Goal: Information Seeking & Learning: Learn about a topic

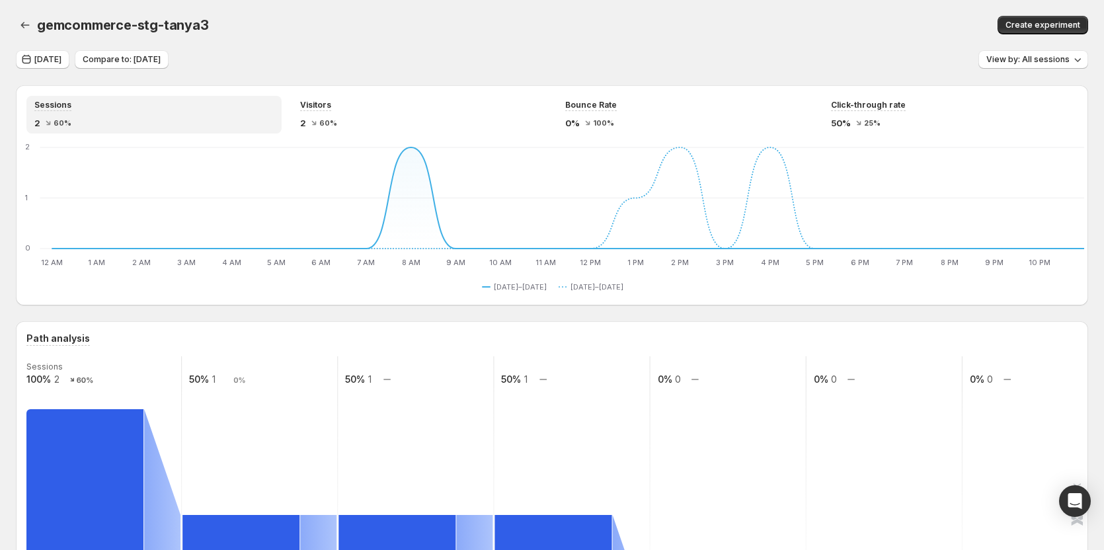
scroll to position [264, 0]
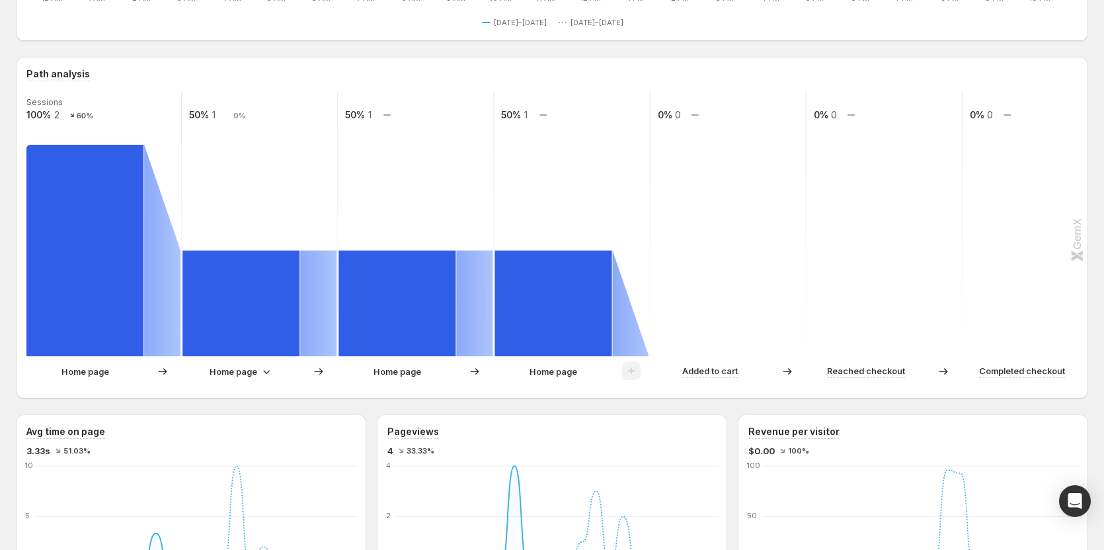
click at [233, 372] on p "Home page" at bounding box center [234, 371] width 48 height 13
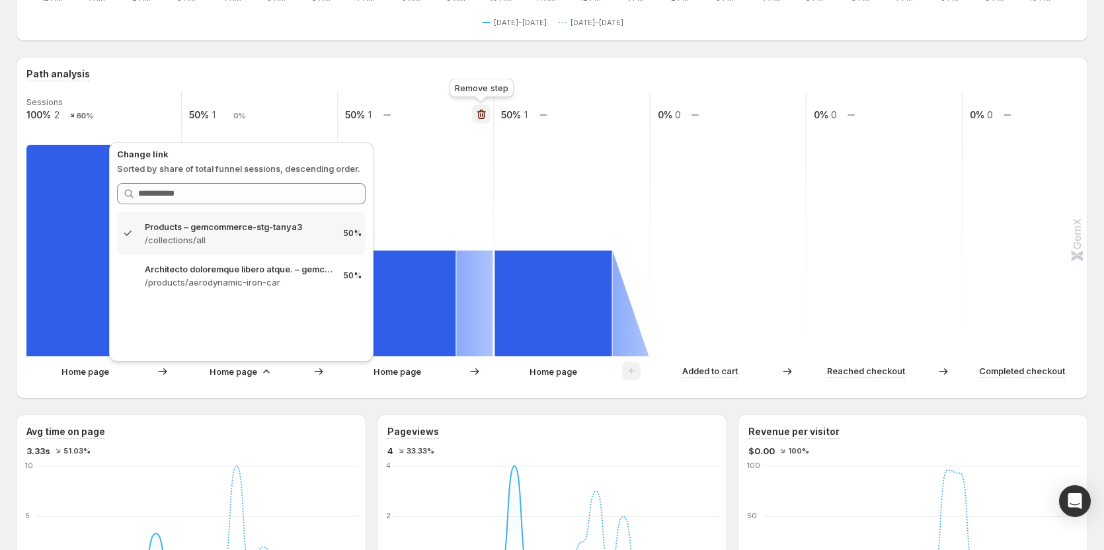
click at [477, 114] on icon "button" at bounding box center [481, 114] width 13 height 13
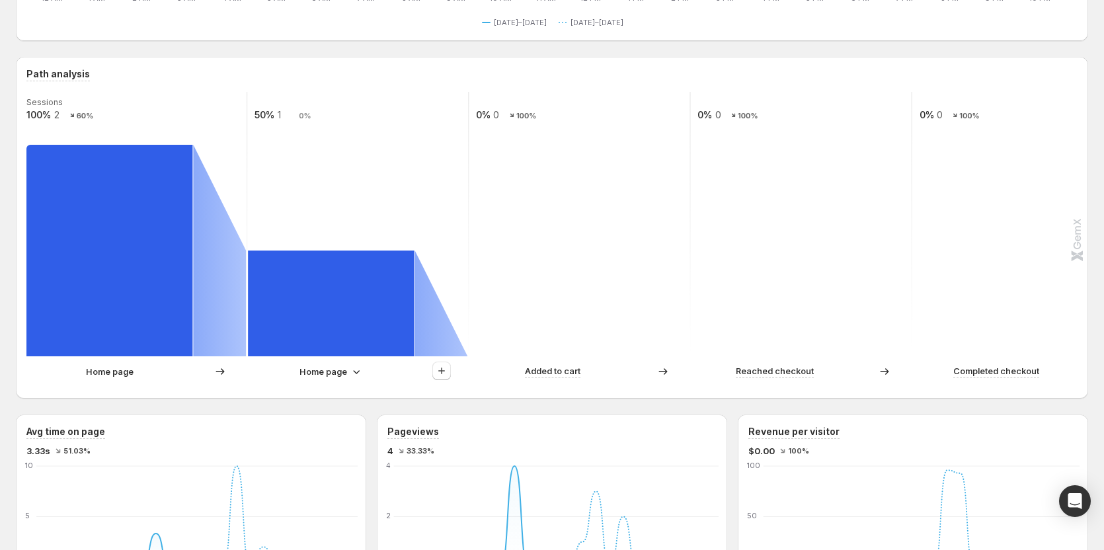
click at [350, 361] on div "Sessions 100% 2 60% 50% 1 0% 0% 0 100% 0% 0 100% 0% 0 100% Home page Home page …" at bounding box center [550, 240] width 1049 height 296
click at [458, 108] on icon "button" at bounding box center [456, 114] width 13 height 13
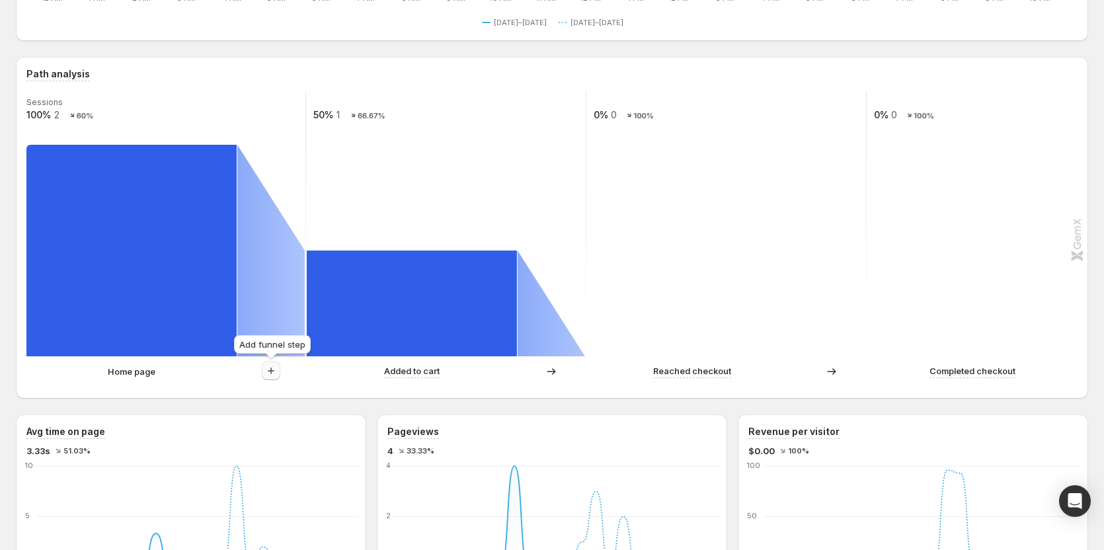
click at [274, 366] on icon "button" at bounding box center [270, 370] width 13 height 13
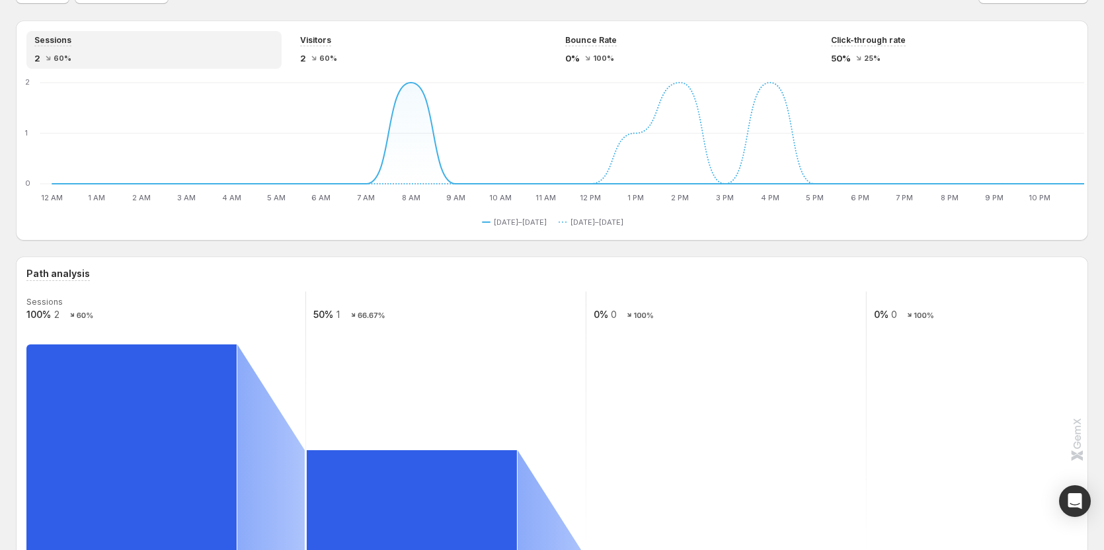
scroll to position [0, 0]
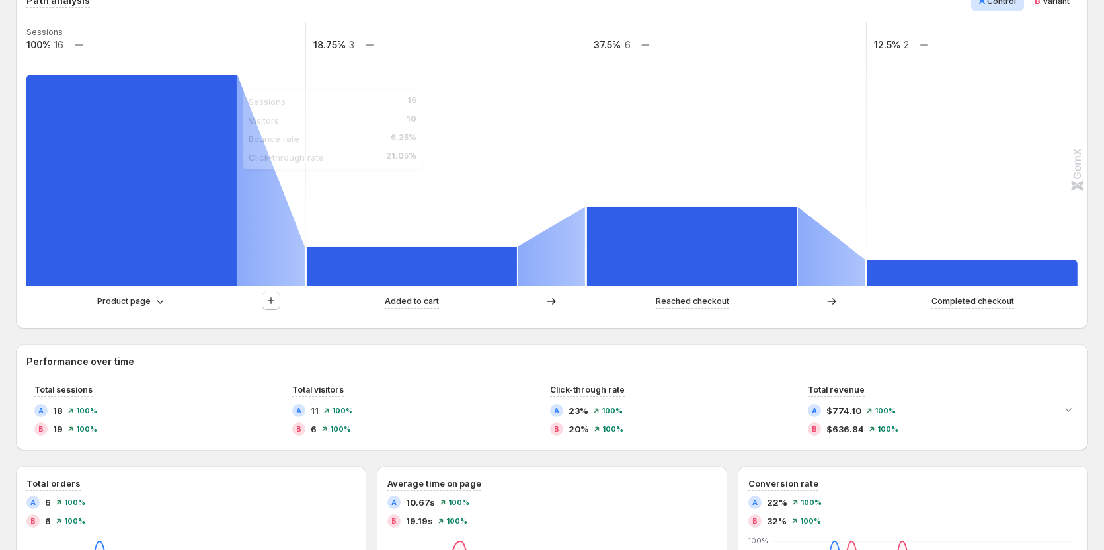
scroll to position [331, 0]
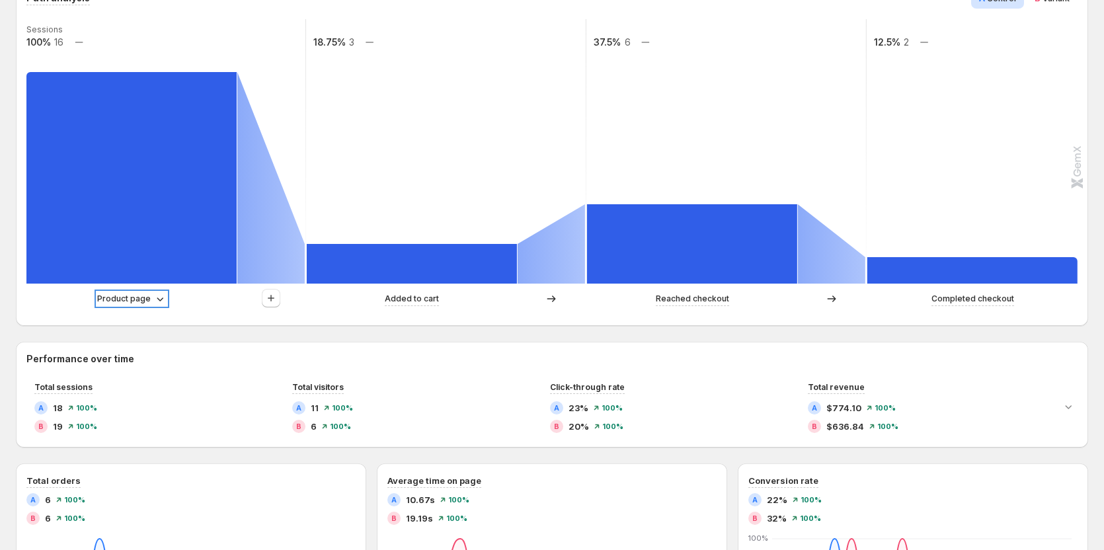
click at [130, 301] on p "Product page" at bounding box center [124, 298] width 54 height 13
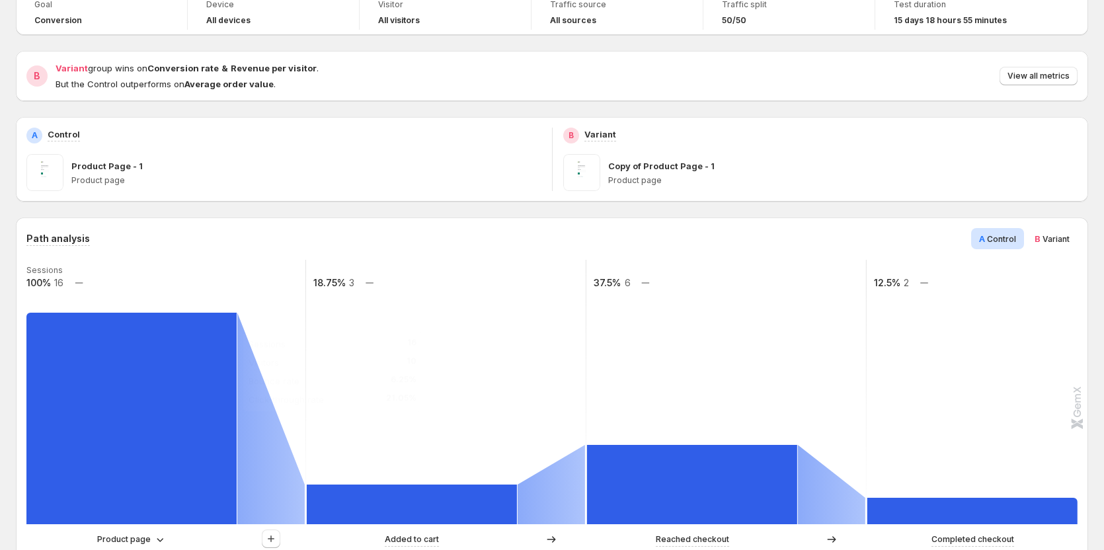
scroll to position [264, 0]
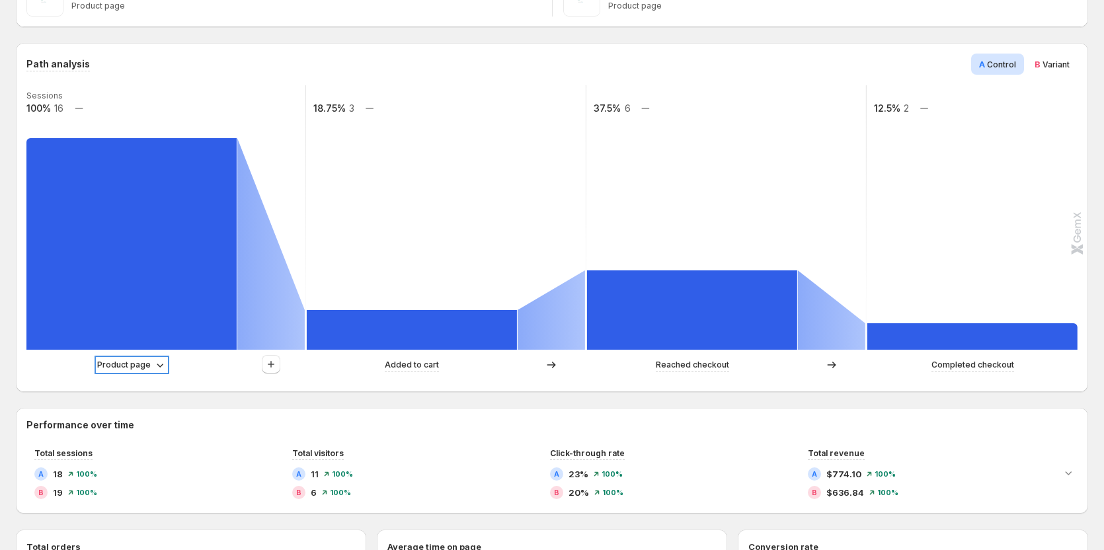
click at [136, 370] on p "Product page" at bounding box center [124, 364] width 54 height 13
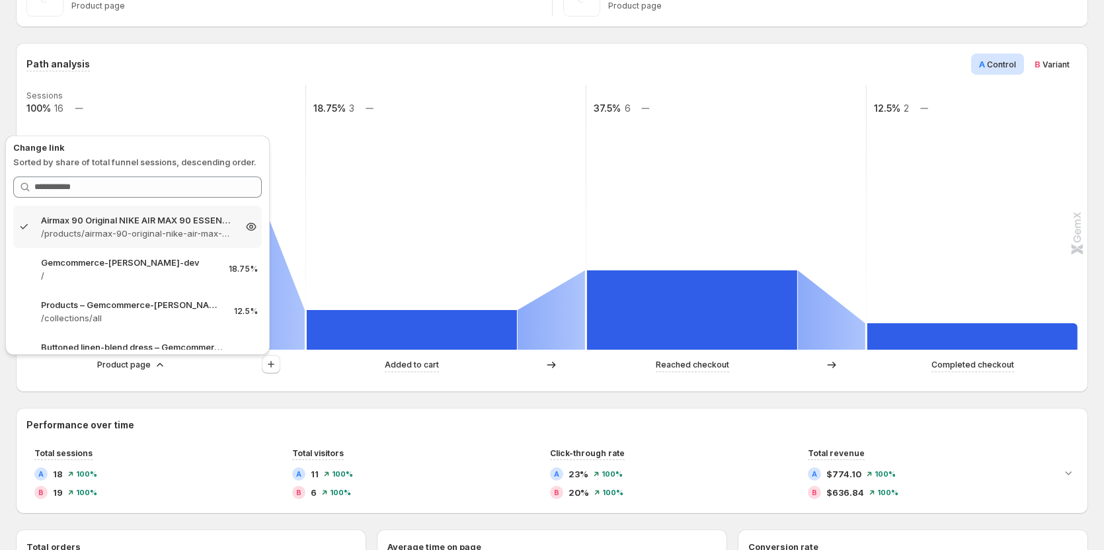
click at [157, 233] on p "/products/airmax-90-original-nike-air-max-90-essential-mens-running-shoes-sport…" at bounding box center [137, 233] width 193 height 13
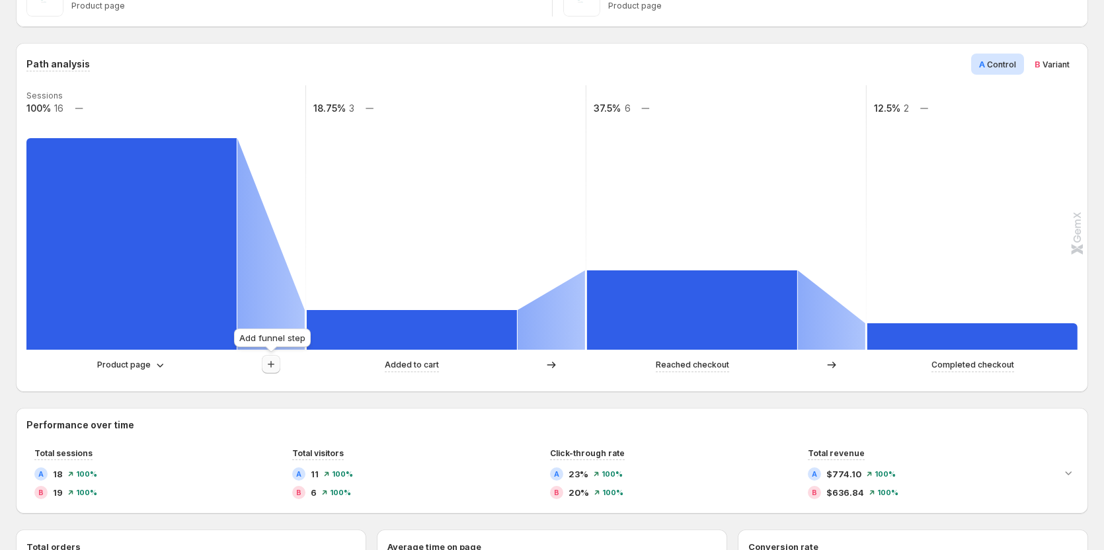
click at [270, 364] on icon "button" at bounding box center [270, 364] width 13 height 13
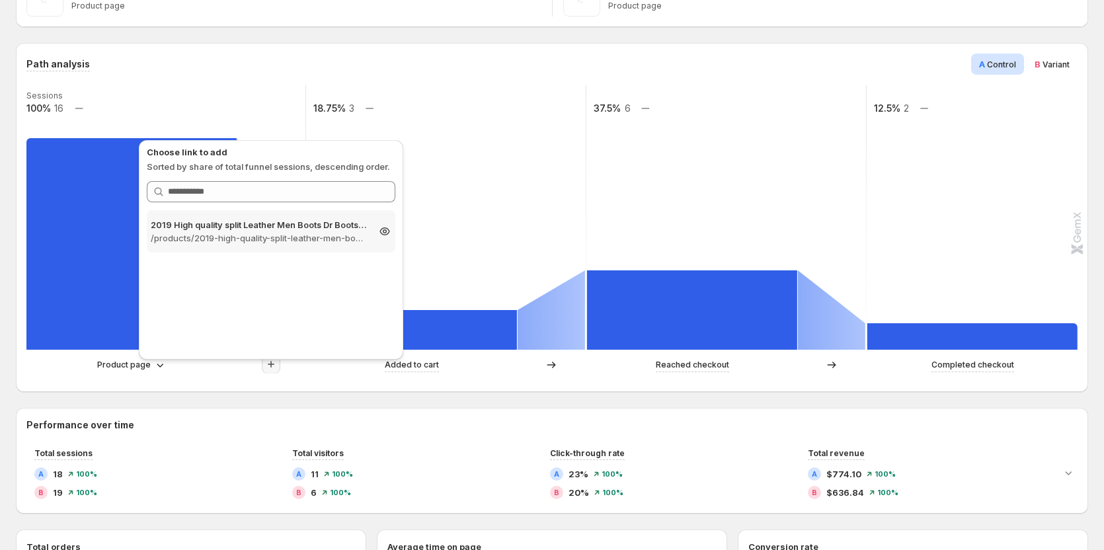
click at [276, 240] on p "/products/2019-high-quality-split-leather-men-boots-dr-boots-shoes-high-top-mot…" at bounding box center [259, 237] width 217 height 13
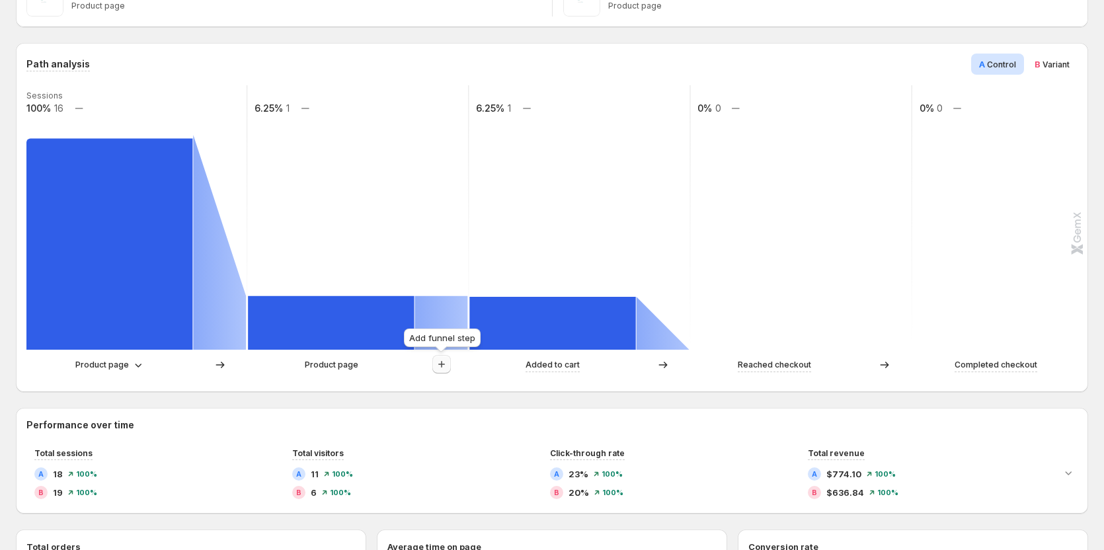
click at [440, 370] on icon "button" at bounding box center [441, 364] width 13 height 13
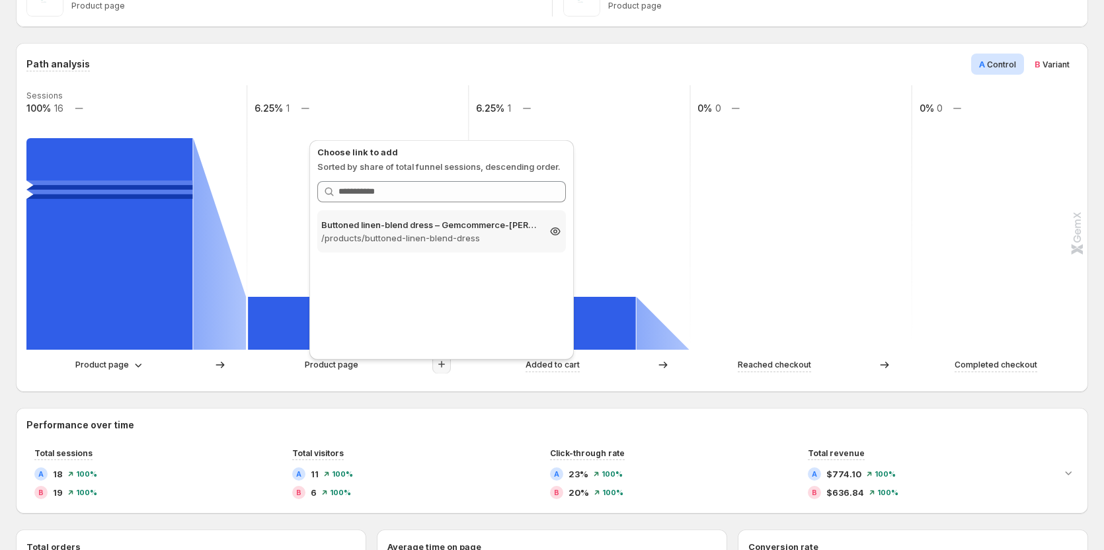
click at [442, 237] on p "/products/buttoned-linen-blend-dress" at bounding box center [429, 237] width 217 height 13
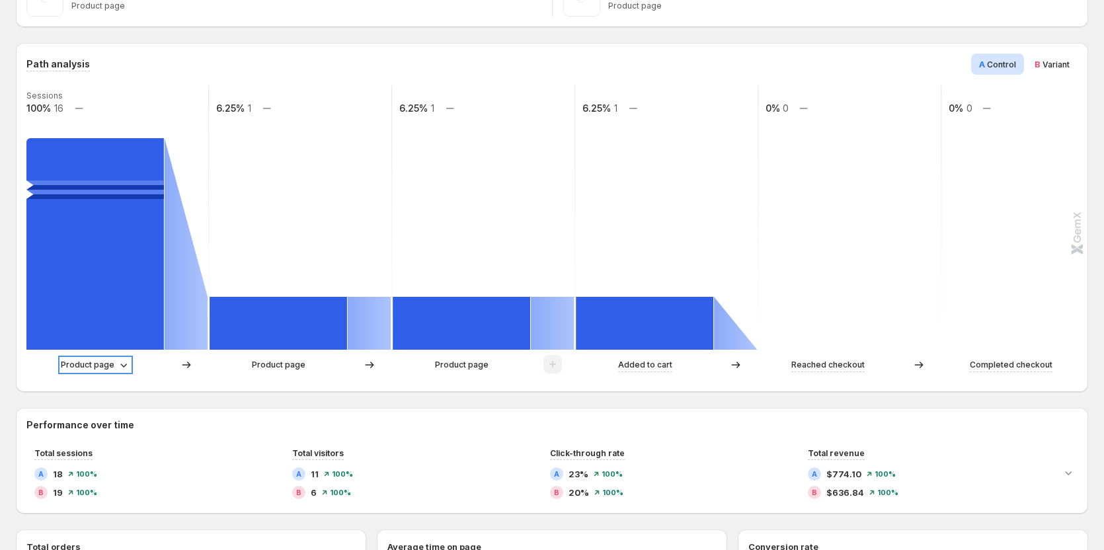
click at [104, 362] on p "Product page" at bounding box center [88, 364] width 54 height 13
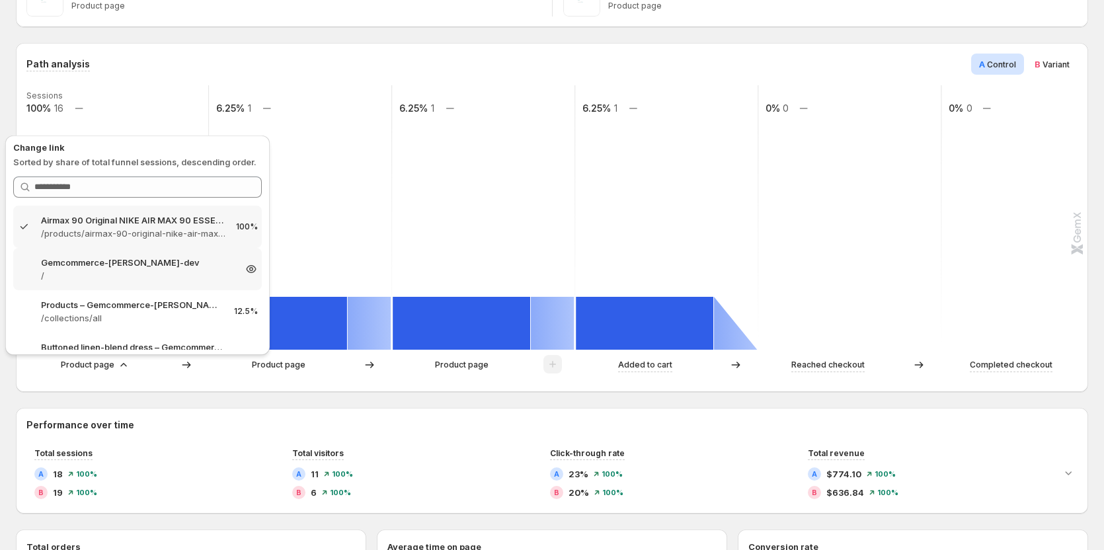
click at [116, 272] on p "/" at bounding box center [137, 275] width 193 height 13
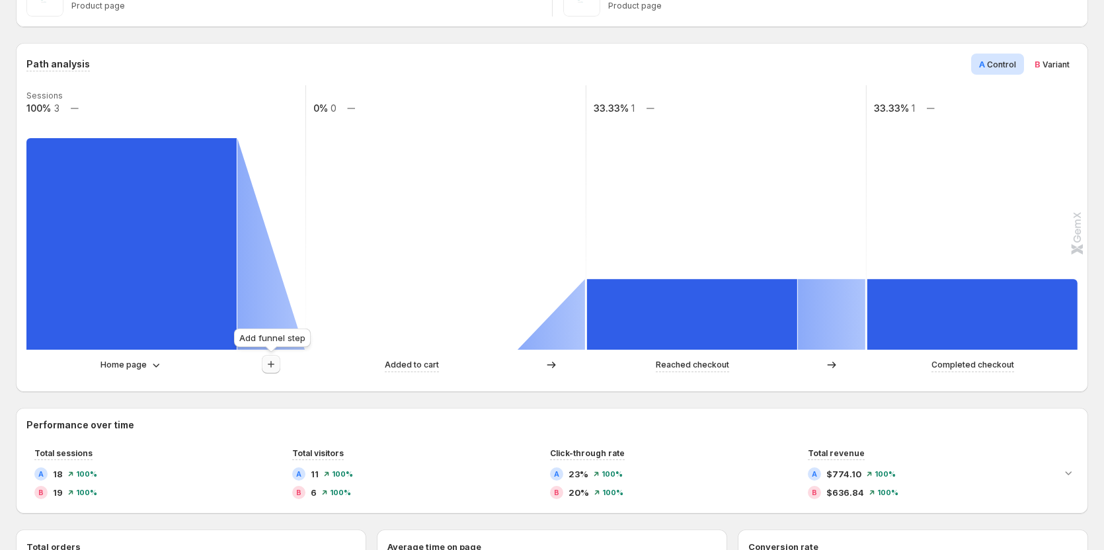
click at [272, 372] on button "button" at bounding box center [271, 364] width 19 height 19
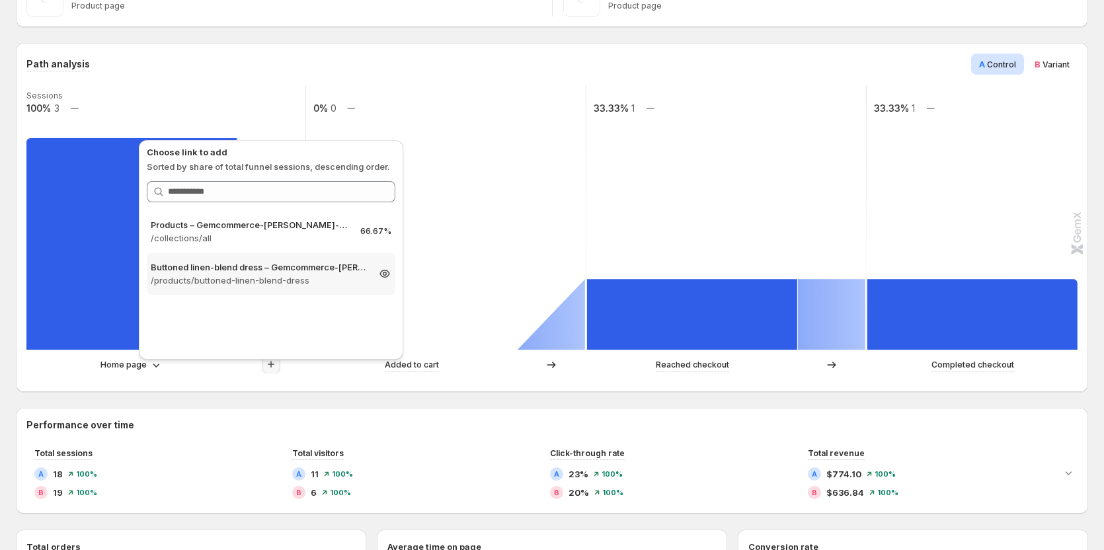
click at [264, 266] on p "Buttoned linen-blend dress – Gemcommerce-sandy-dev" at bounding box center [259, 267] width 217 height 13
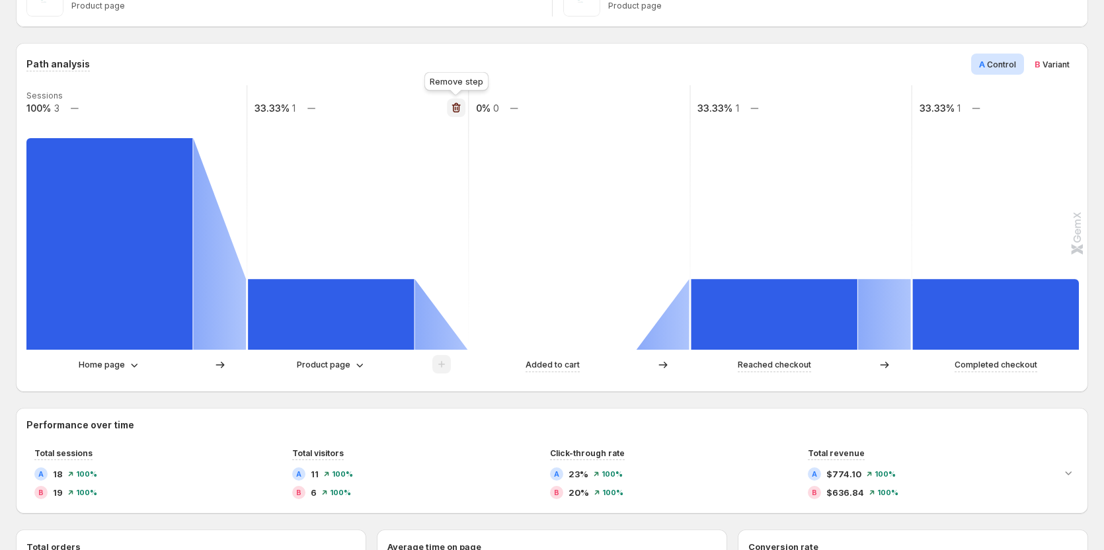
click at [458, 105] on icon "button" at bounding box center [456, 108] width 9 height 10
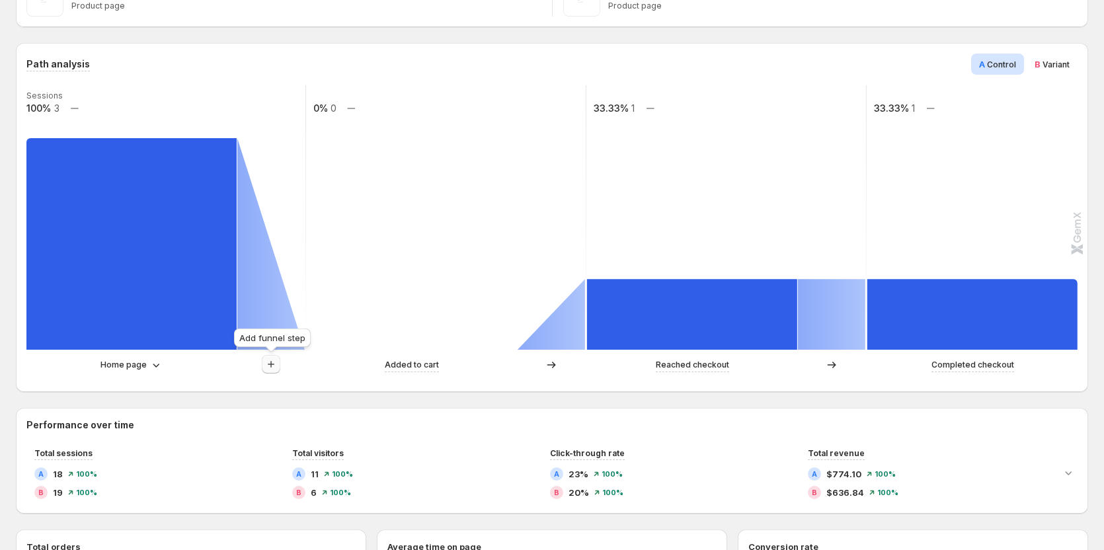
click at [264, 363] on icon "button" at bounding box center [270, 364] width 13 height 13
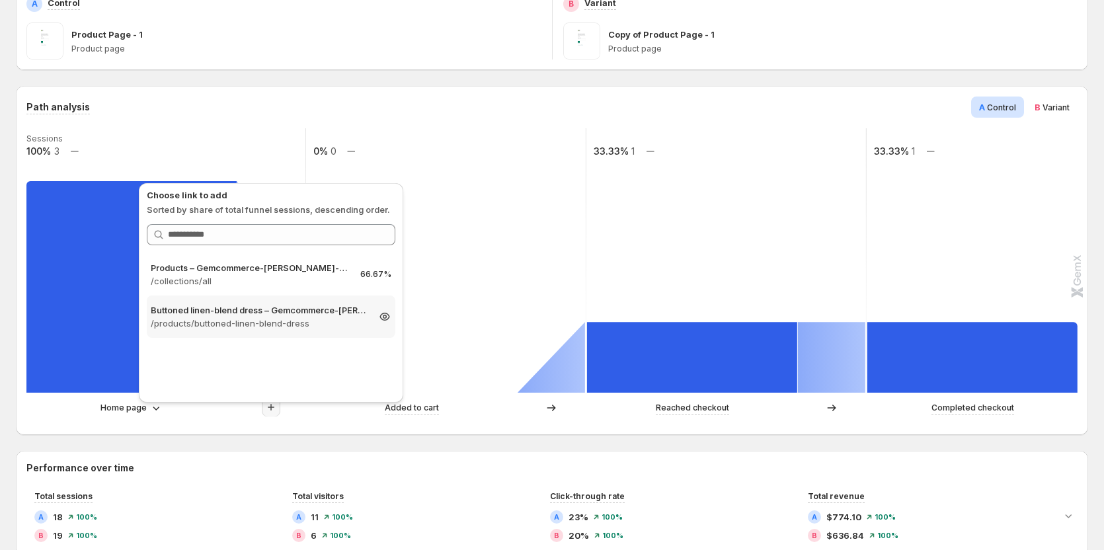
scroll to position [198, 0]
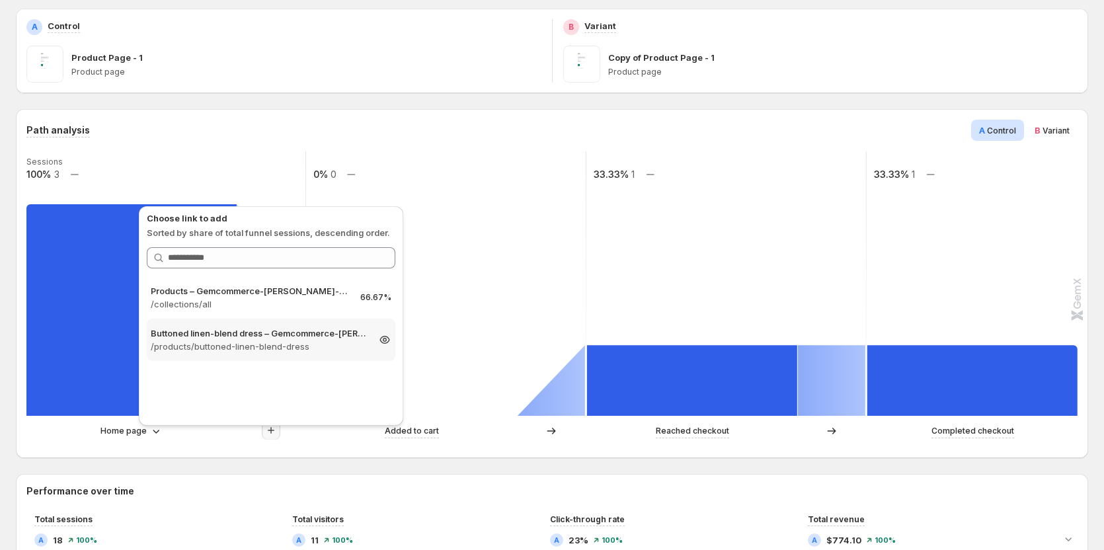
click at [249, 339] on p "Buttoned linen-blend dress – Gemcommerce-sandy-dev" at bounding box center [259, 333] width 217 height 13
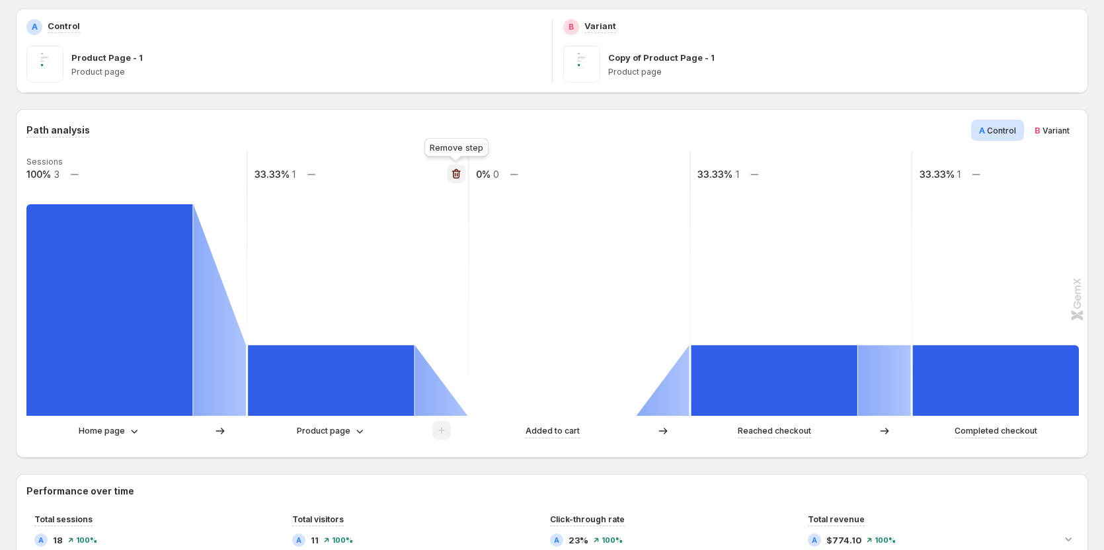
click at [456, 173] on icon "button" at bounding box center [456, 173] width 13 height 13
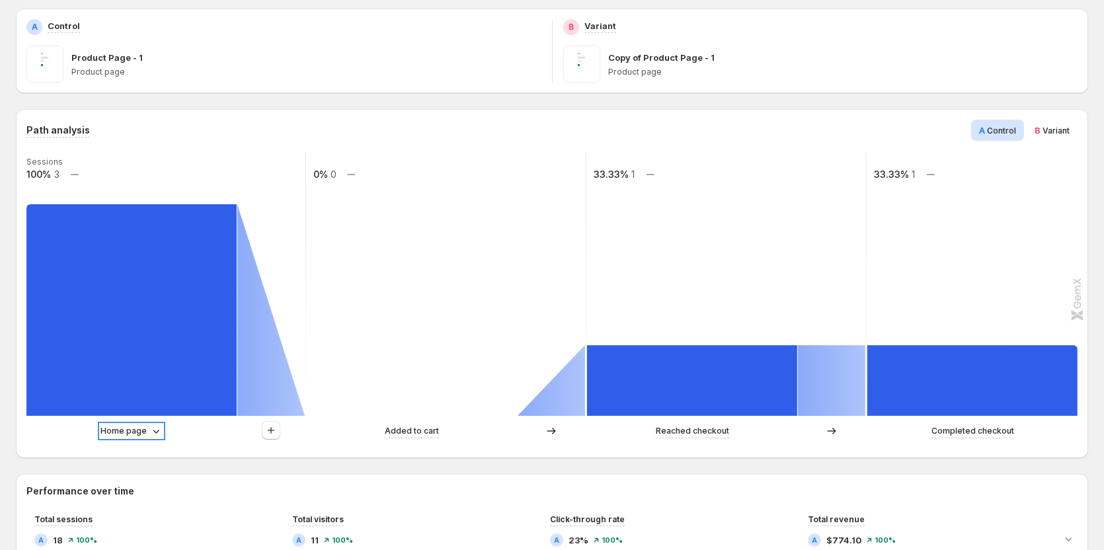
click at [128, 431] on p "Home page" at bounding box center [124, 430] width 46 height 13
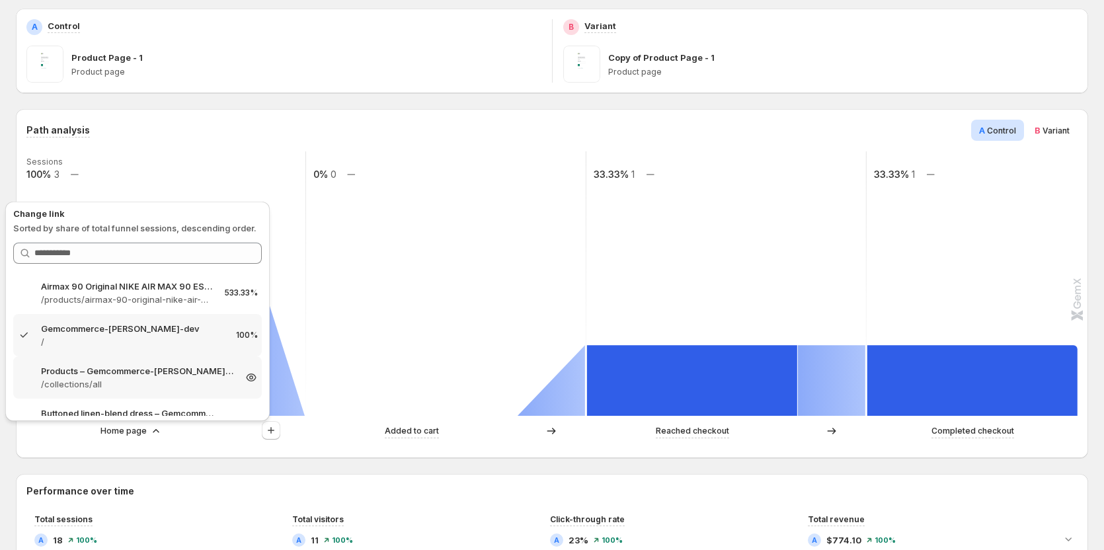
click at [132, 376] on p "Products – Gemcommerce-sandy-dev" at bounding box center [137, 370] width 193 height 13
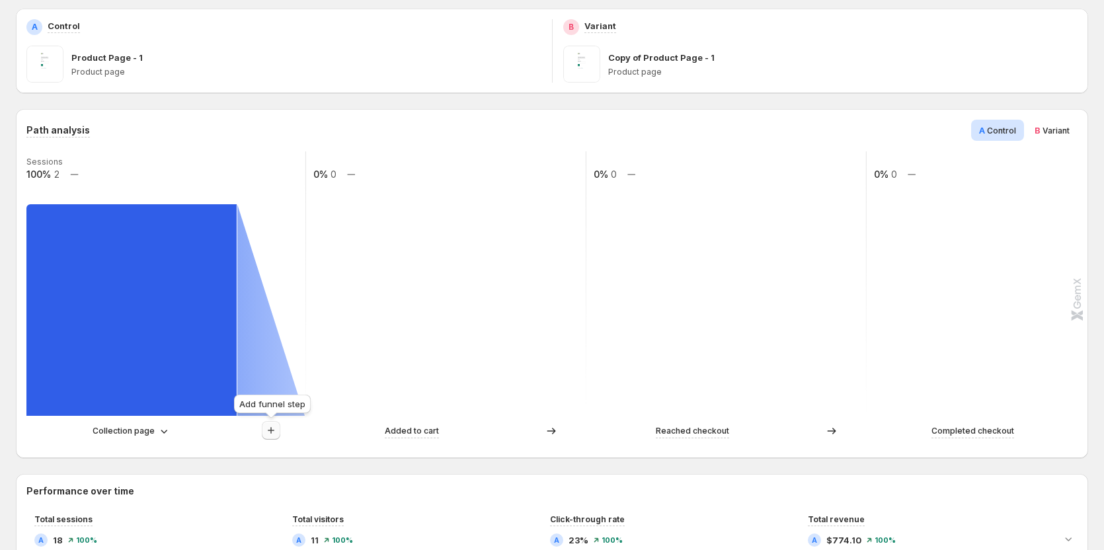
click at [267, 434] on icon "button" at bounding box center [270, 430] width 13 height 13
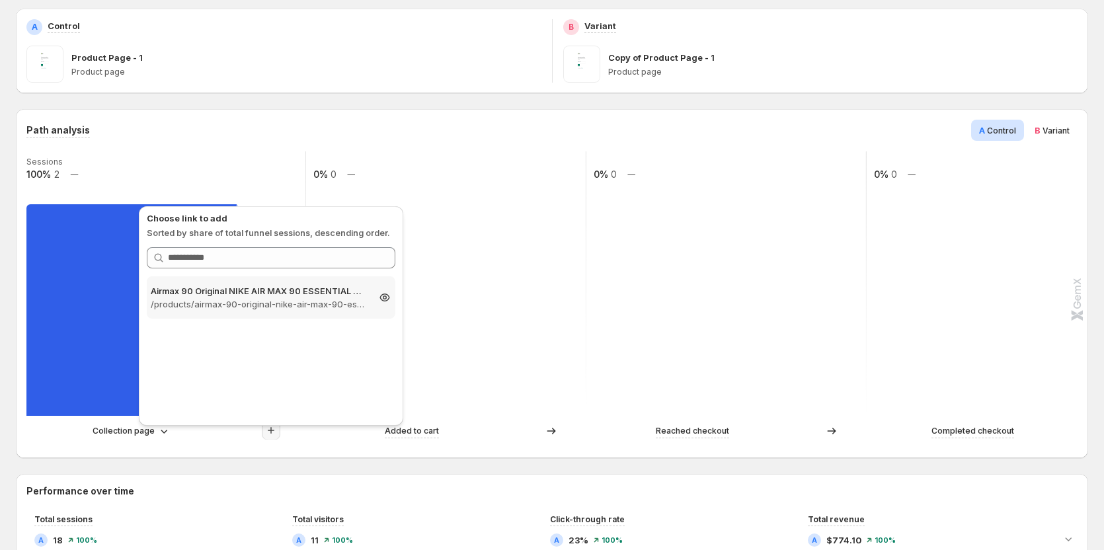
click at [274, 304] on p "/products/airmax-90-original-nike-air-max-90-essential-mens-running-shoes-sport…" at bounding box center [259, 304] width 217 height 13
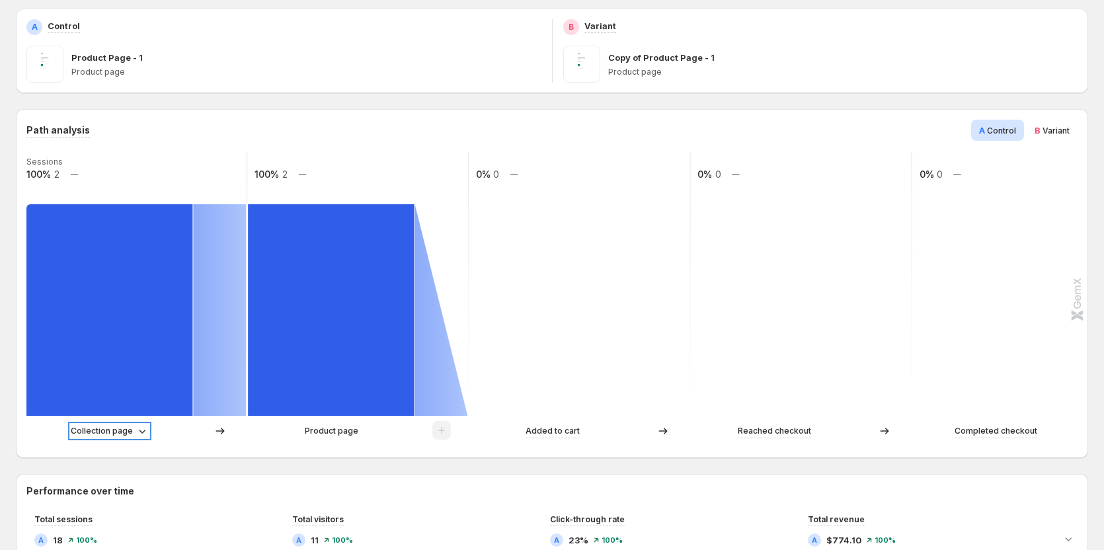
click at [112, 430] on p "Collection page" at bounding box center [102, 430] width 62 height 13
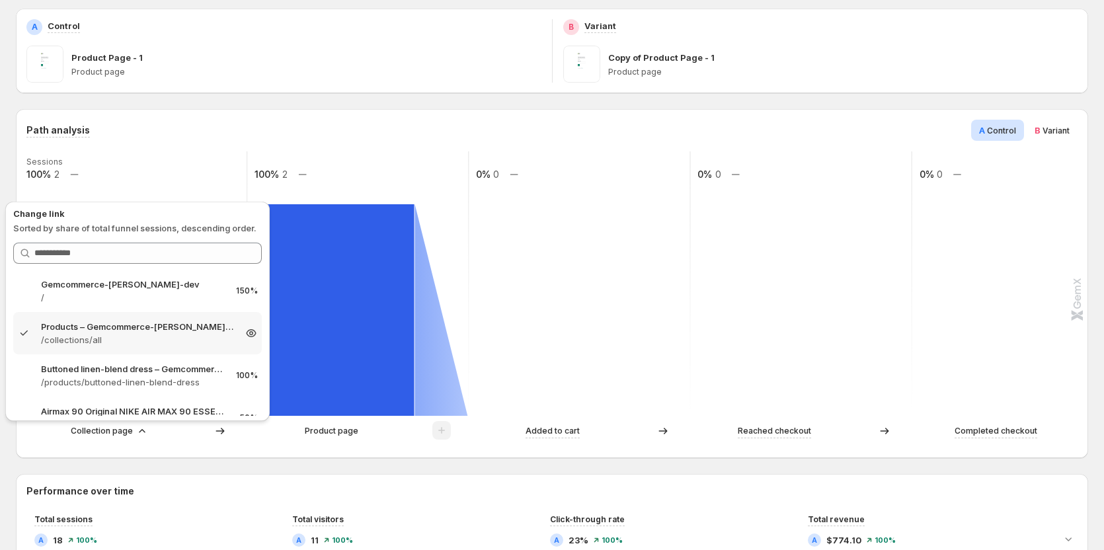
scroll to position [66, 0]
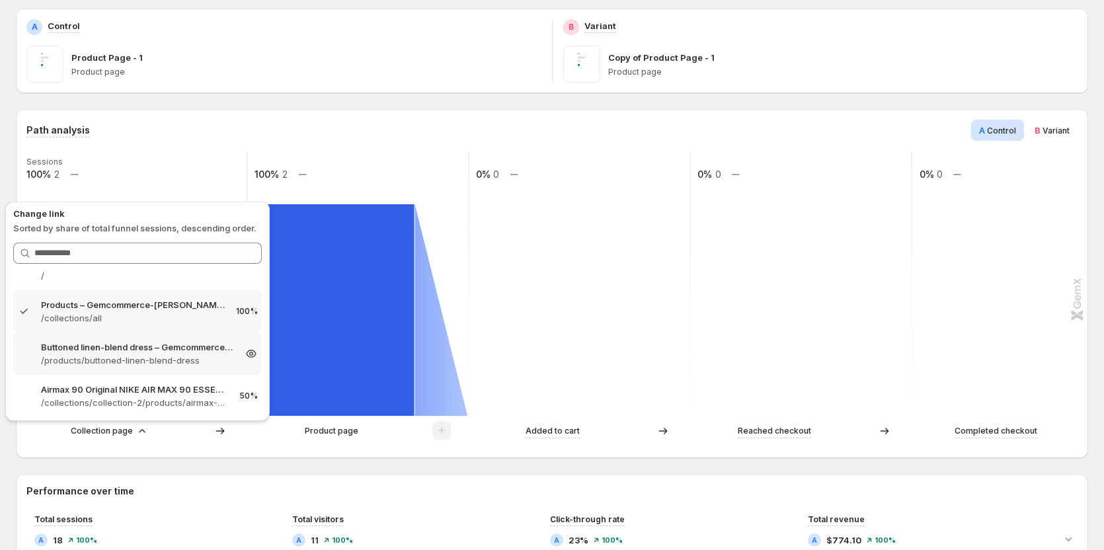
click at [134, 346] on p "Buttoned linen-blend dress – Gemcommerce-sandy-dev" at bounding box center [137, 347] width 193 height 13
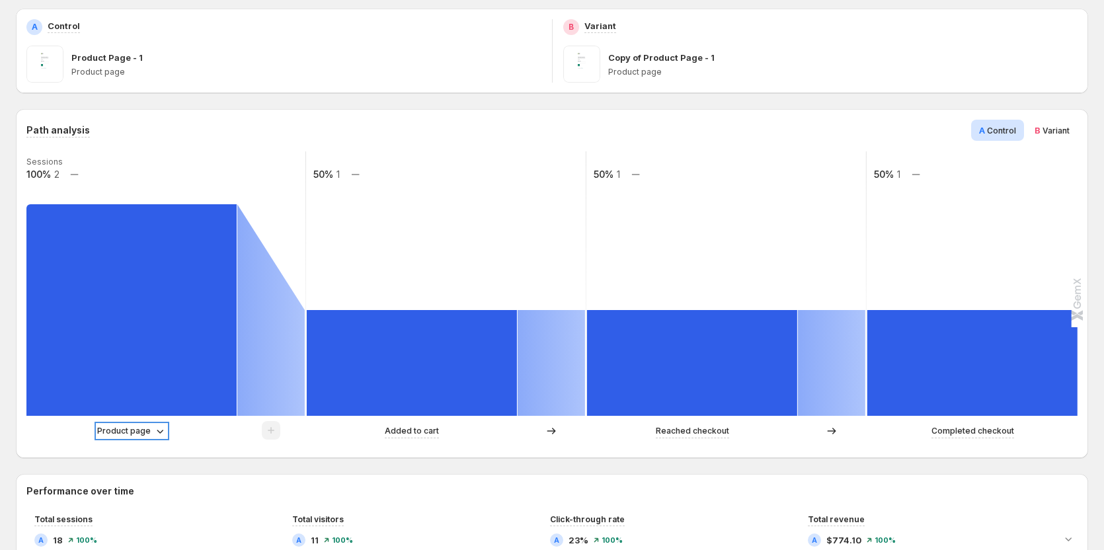
click at [130, 425] on p "Product page" at bounding box center [124, 430] width 54 height 13
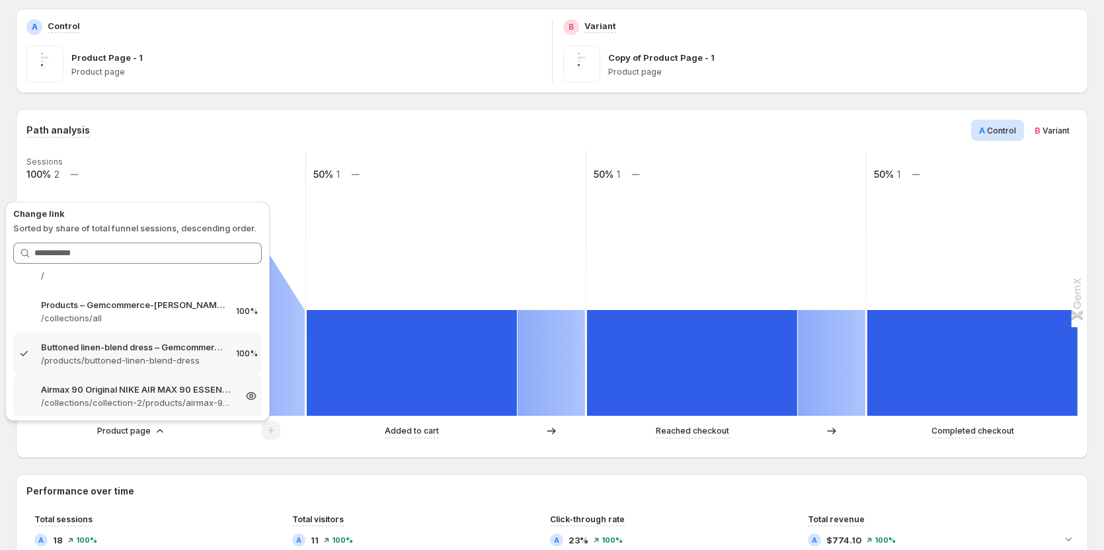
scroll to position [110, 0]
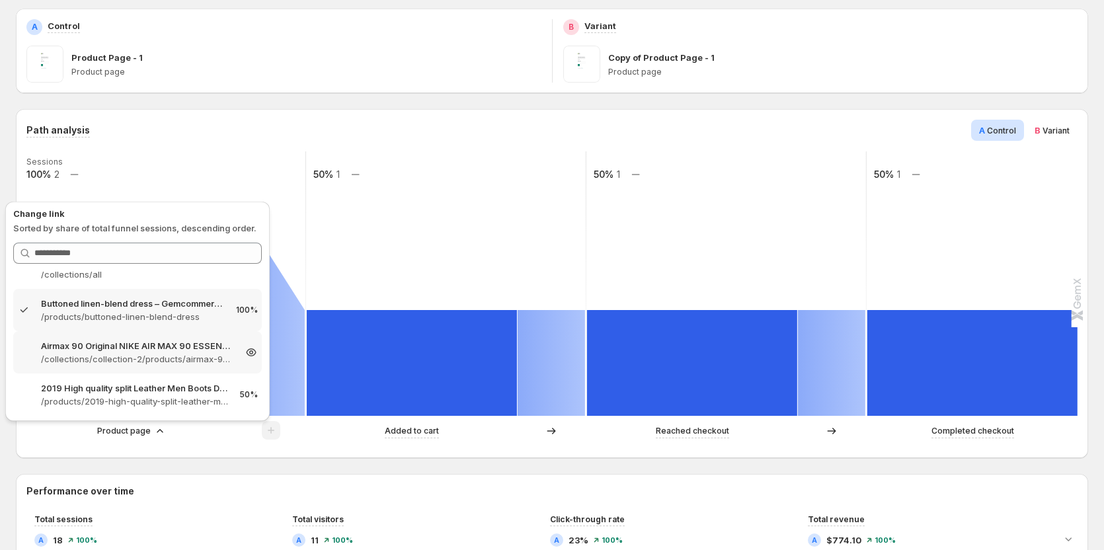
click at [134, 360] on p "/collections/collection-2/products/airmax-90-original-nike-air-max-90-essential…" at bounding box center [137, 358] width 193 height 13
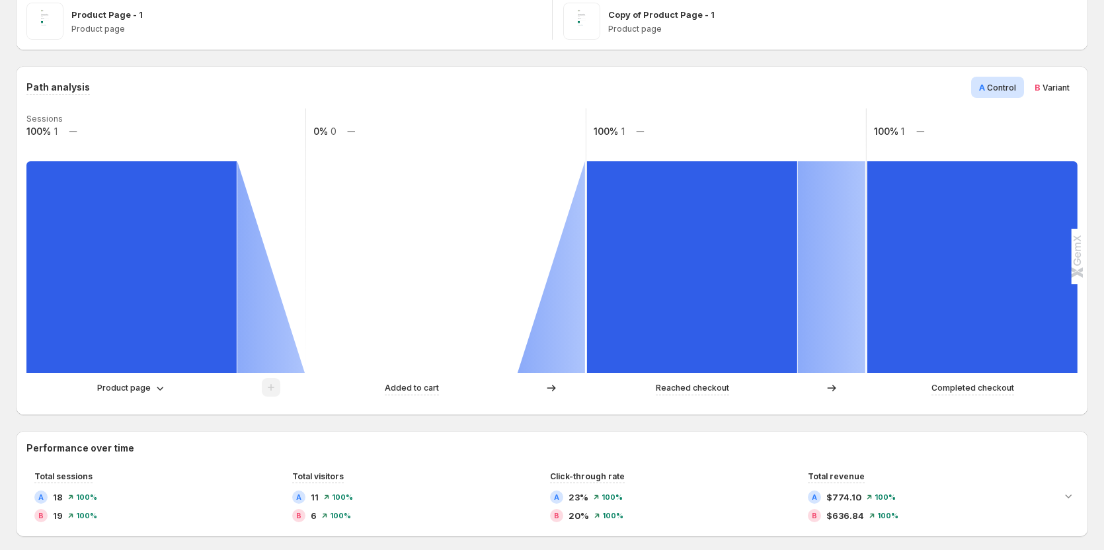
scroll to position [264, 0]
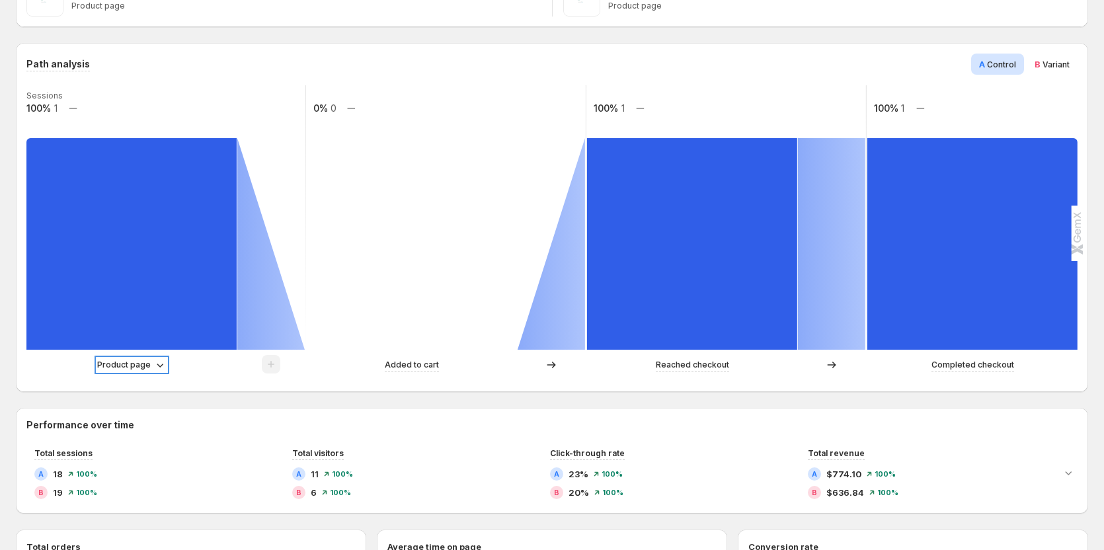
click at [133, 359] on p "Product page" at bounding box center [124, 364] width 54 height 13
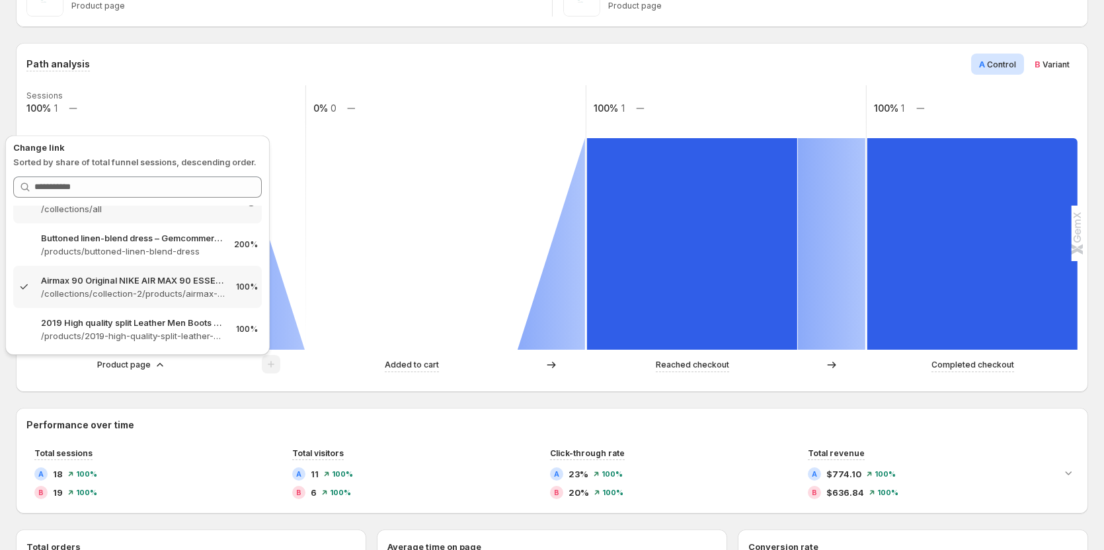
scroll to position [110, 0]
click at [149, 325] on p "2019 High quality split Leather Men Boots Dr Boots shoes High Top Motorcycle Au…" at bounding box center [137, 321] width 193 height 13
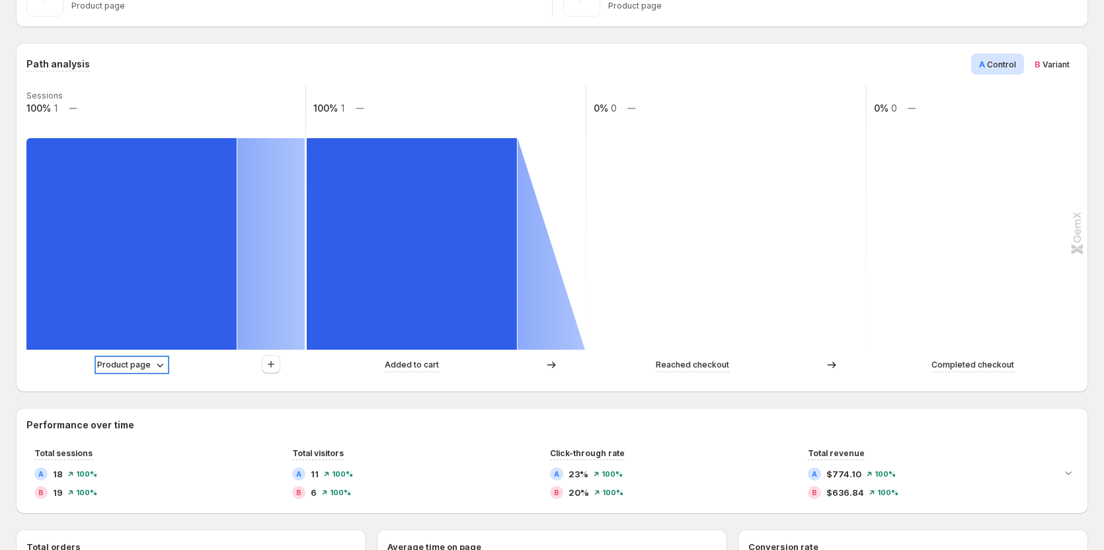
click at [142, 366] on p "Product page" at bounding box center [124, 364] width 54 height 13
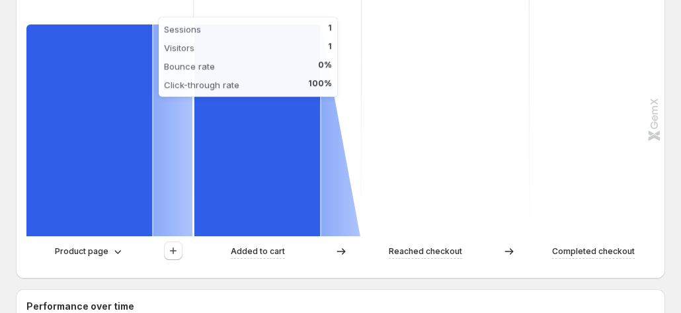
scroll to position [463, 0]
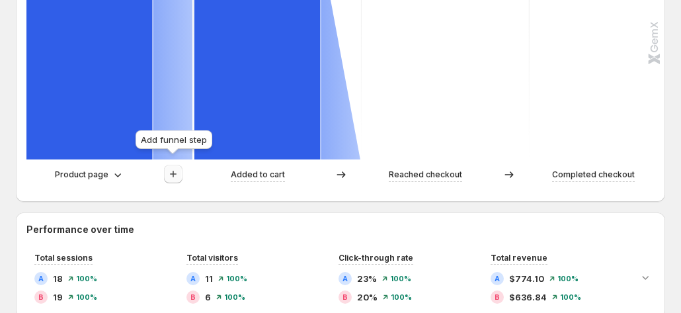
click at [175, 174] on button "button" at bounding box center [173, 174] width 19 height 19
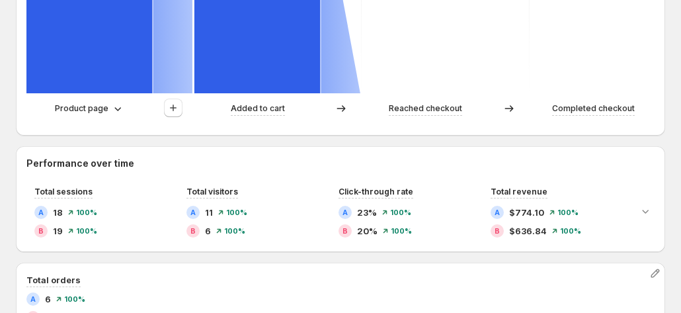
scroll to position [529, 0]
click at [181, 100] on button "button" at bounding box center [173, 108] width 19 height 19
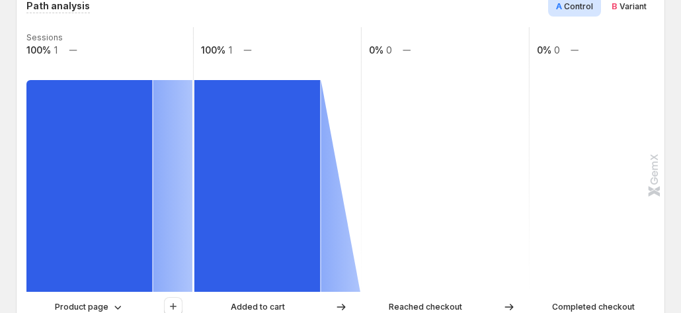
scroll to position [397, 0]
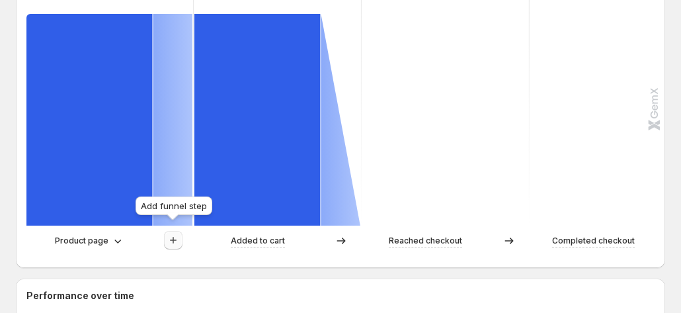
click at [175, 237] on icon "button" at bounding box center [173, 240] width 7 height 7
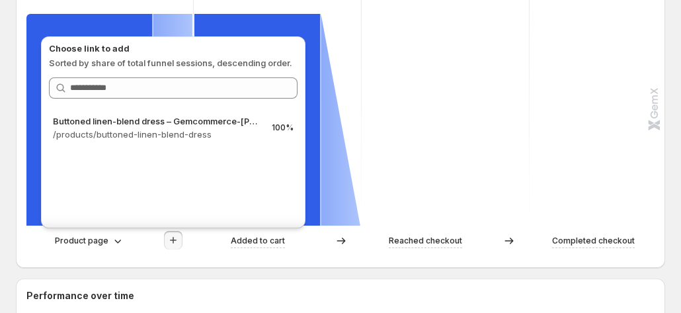
scroll to position [463, 0]
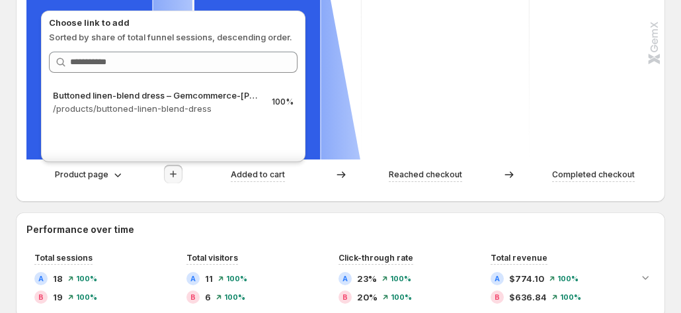
click at [123, 190] on div "Path analysis A Control B Variant Sessions 100% 1 100% 1 0% 0 0% 0 Product page…" at bounding box center [340, 27] width 649 height 349
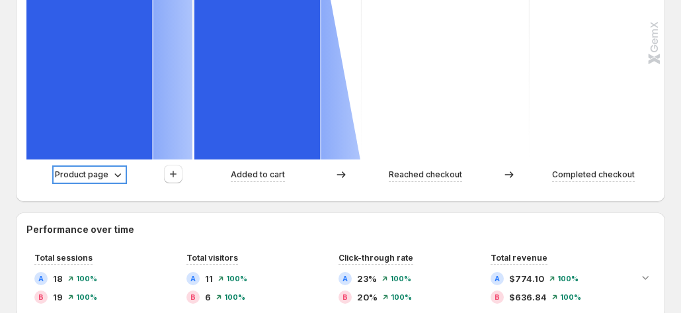
click at [111, 169] on icon at bounding box center [117, 174] width 13 height 13
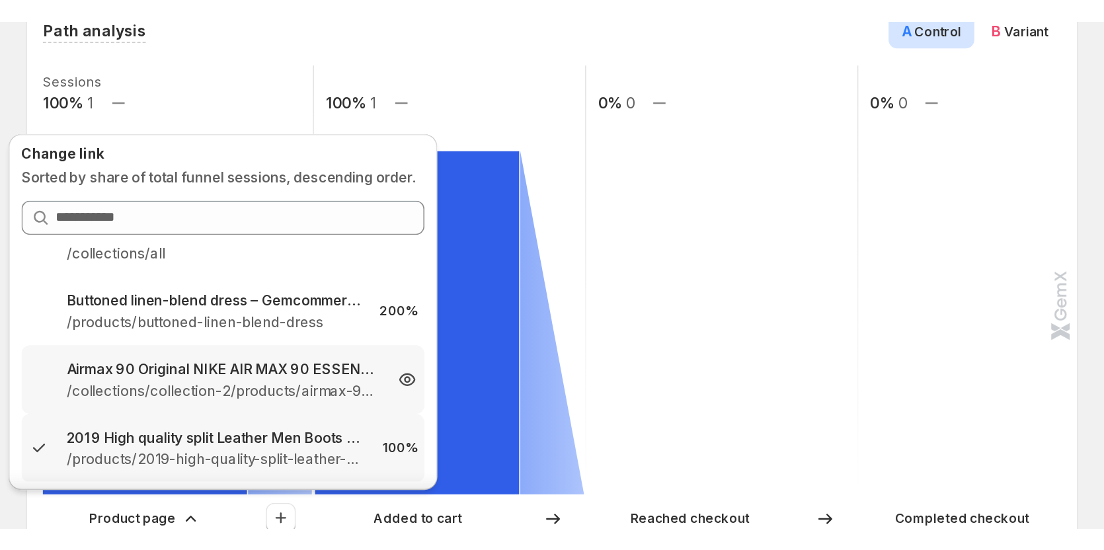
scroll to position [110, 0]
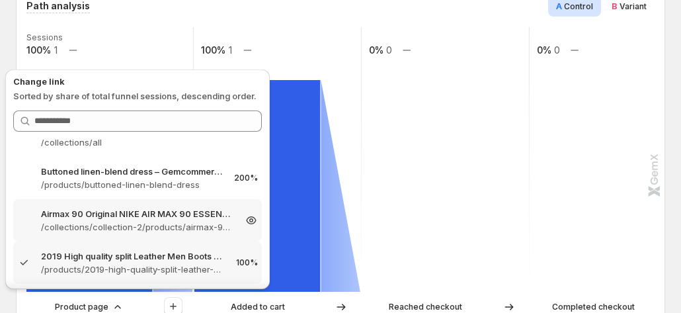
click at [188, 224] on p "/collections/collection-2/products/airmax-90-original-nike-air-max-90-essential…" at bounding box center [137, 226] width 193 height 13
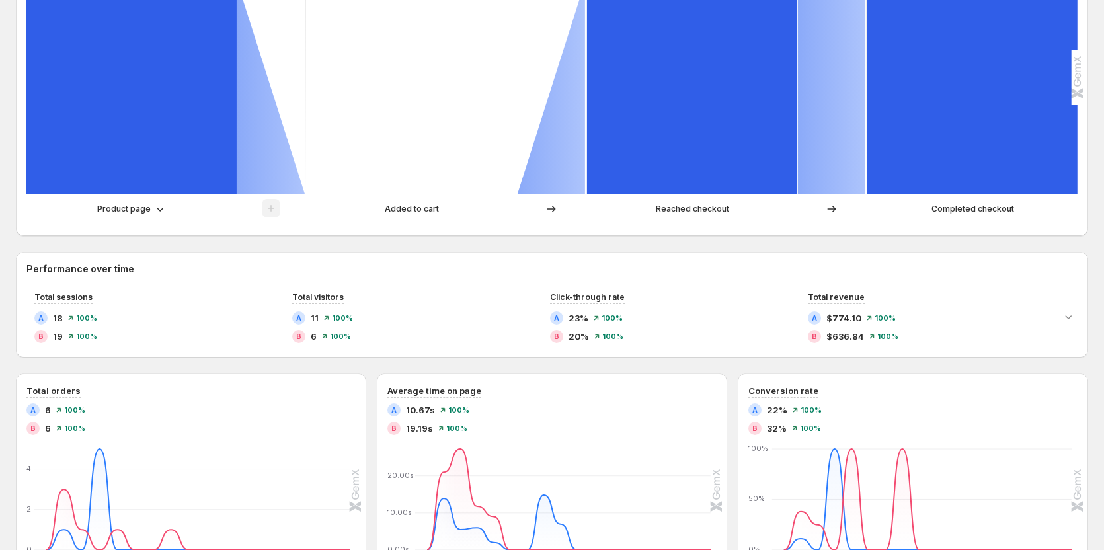
scroll to position [397, 0]
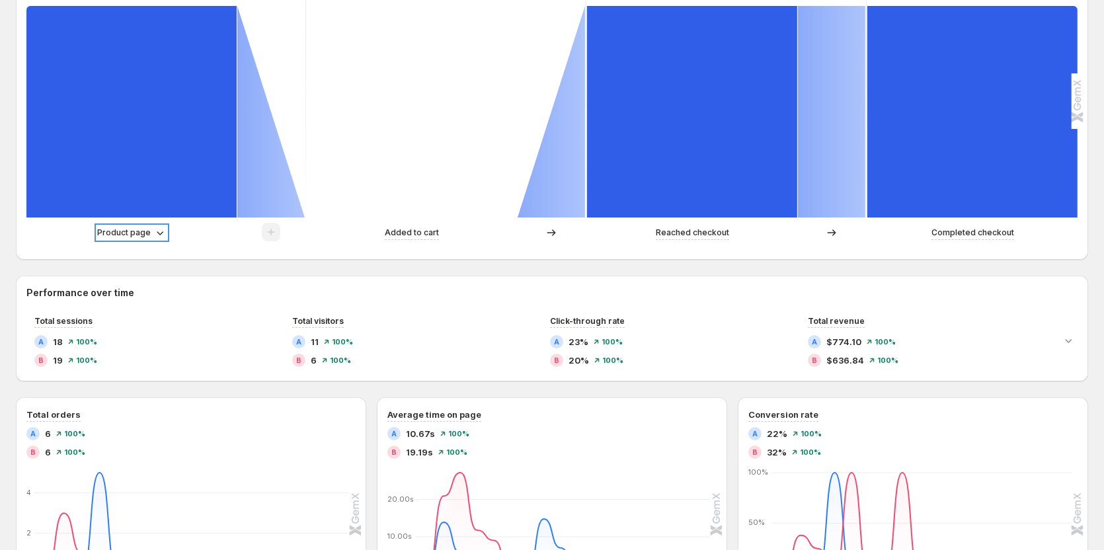
click at [148, 233] on p "Product page" at bounding box center [124, 232] width 54 height 13
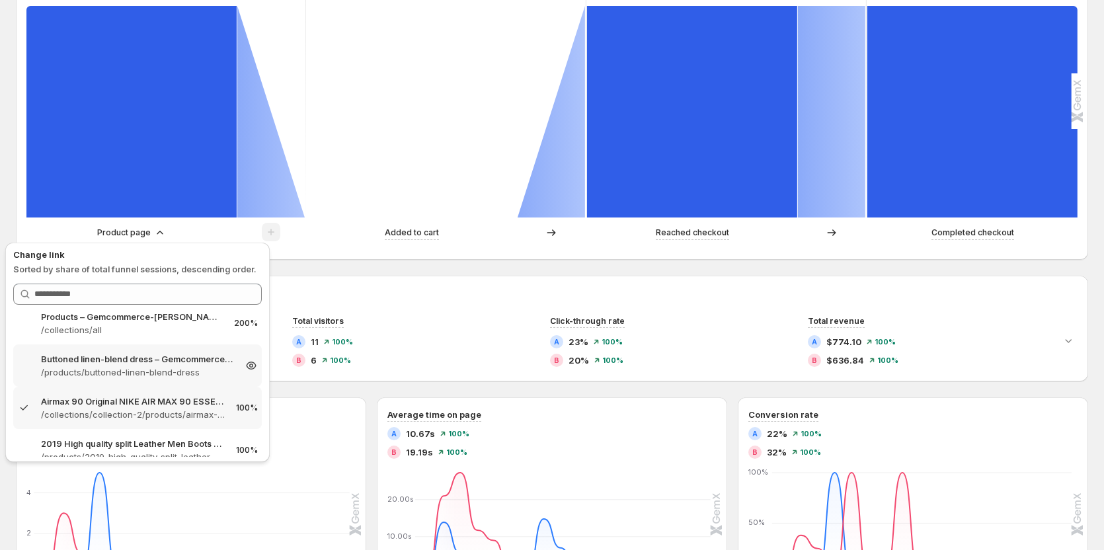
scroll to position [110, 0]
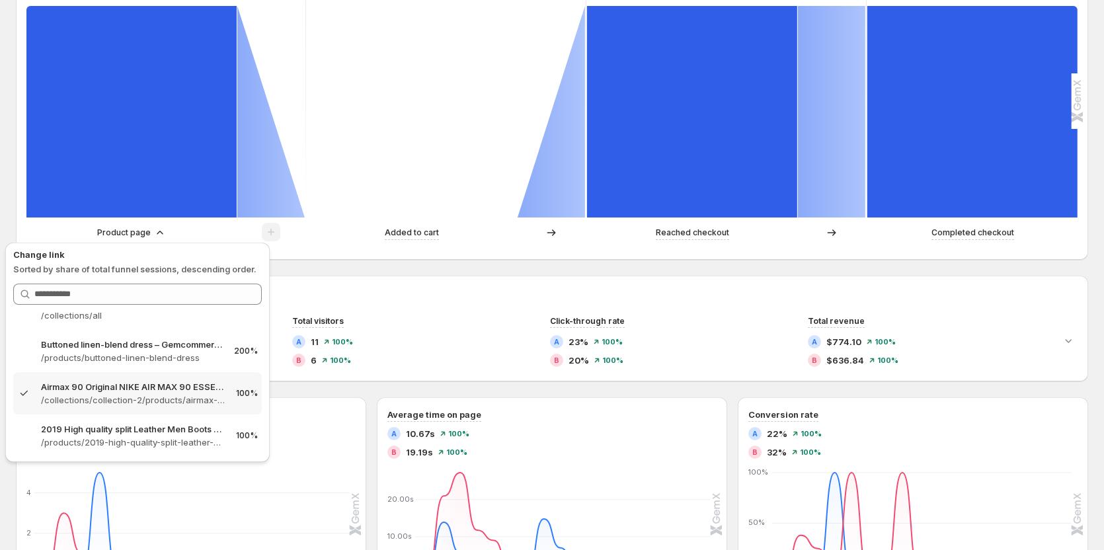
click at [403, 273] on div "Path analysis A Control B Variant Sessions 100% 1 0% 0 100% 1 100% 1 Product pa…" at bounding box center [552, 408] width 1072 height 995
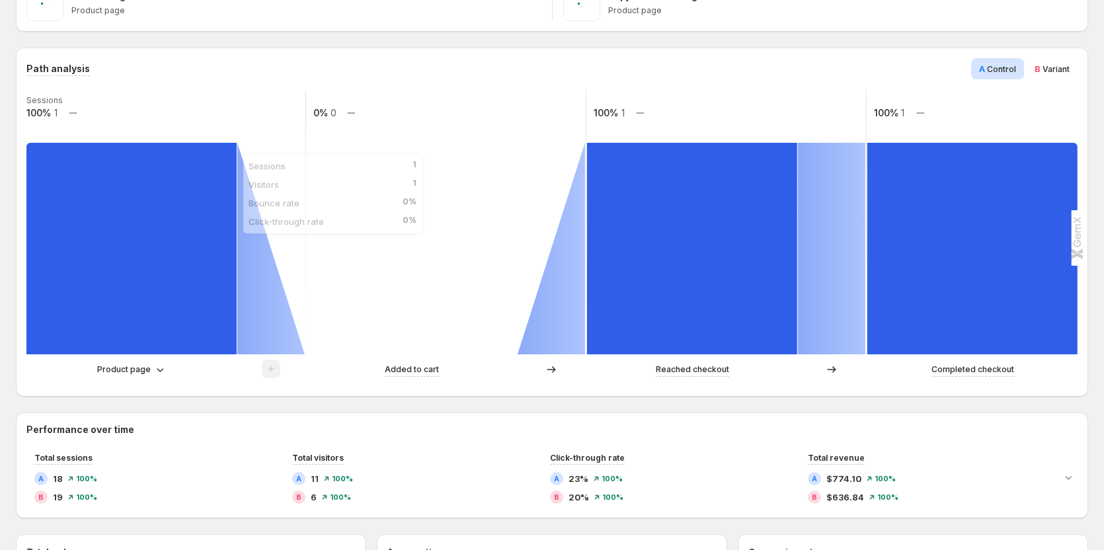
scroll to position [264, 0]
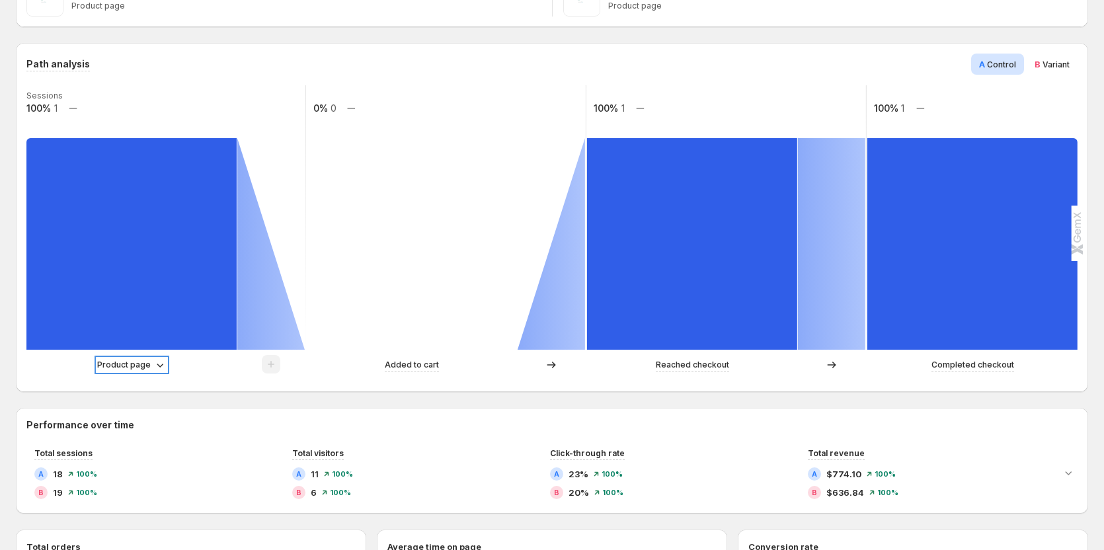
click at [122, 362] on p "Product page" at bounding box center [124, 364] width 54 height 13
click at [153, 359] on icon at bounding box center [159, 364] width 13 height 13
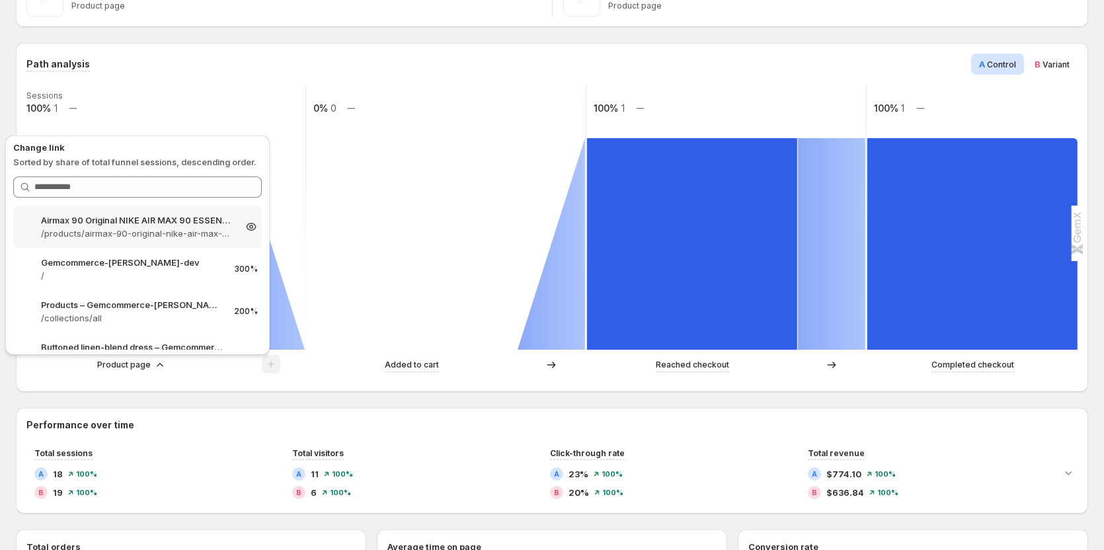
click at [132, 233] on p "/products/airmax-90-original-nike-air-max-90-essential-mens-running-shoes-sport…" at bounding box center [137, 233] width 193 height 13
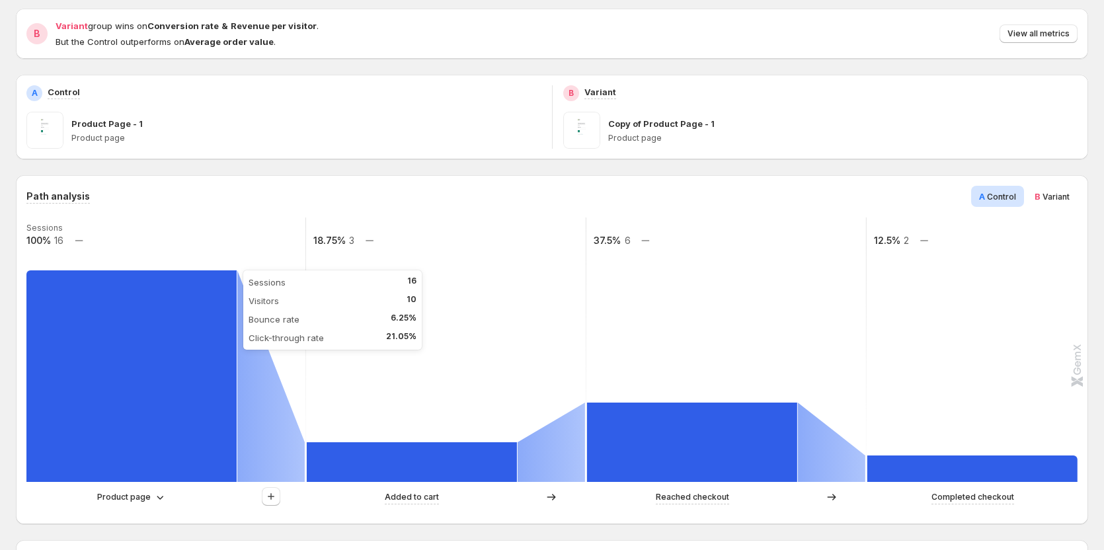
scroll to position [198, 0]
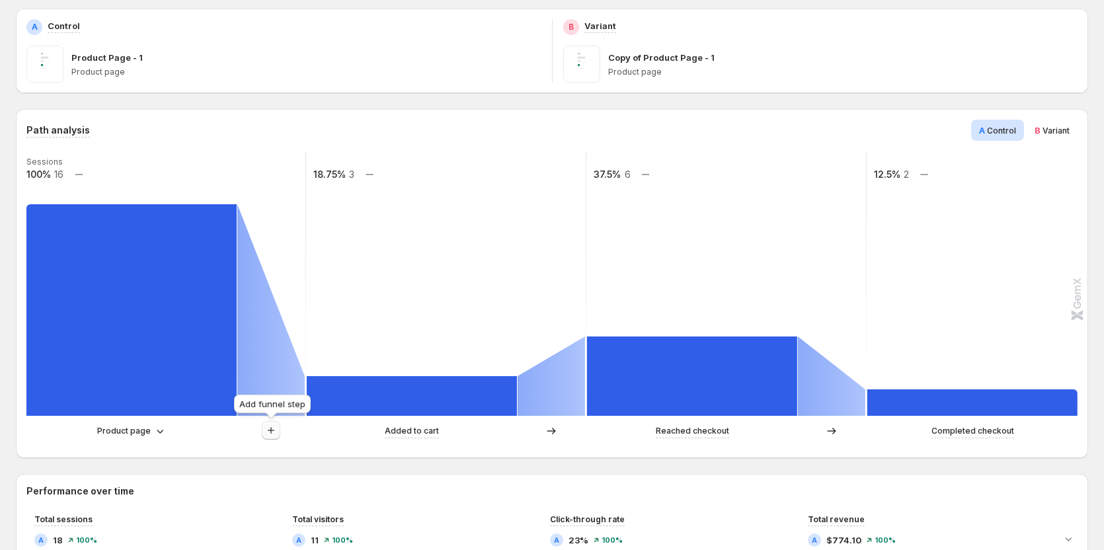
click at [273, 428] on icon "button" at bounding box center [270, 430] width 13 height 13
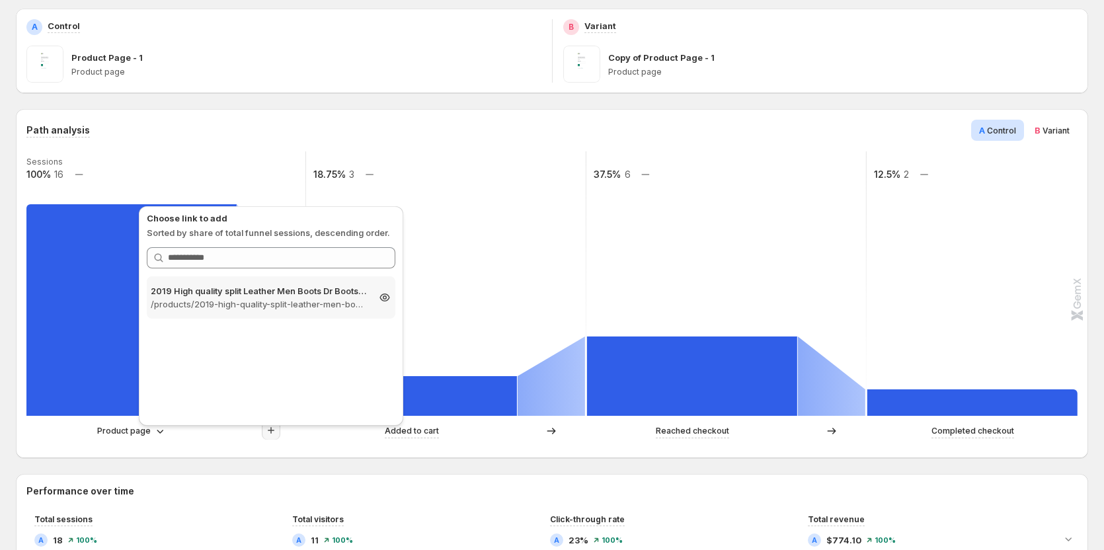
click at [255, 303] on p "/products/2019-high-quality-split-leather-men-boots-dr-boots-shoes-high-top-mot…" at bounding box center [259, 304] width 217 height 13
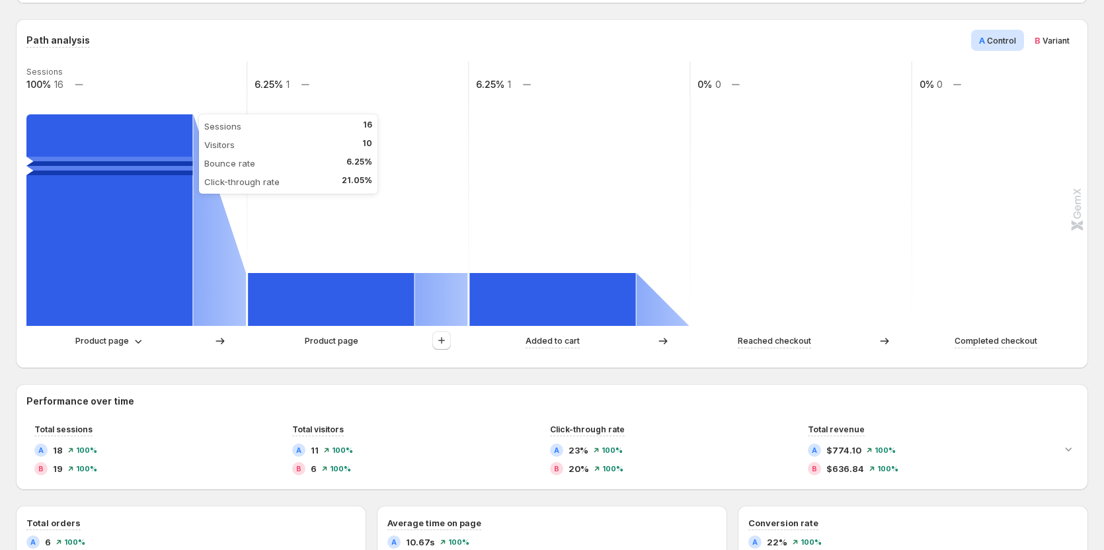
scroll to position [264, 0]
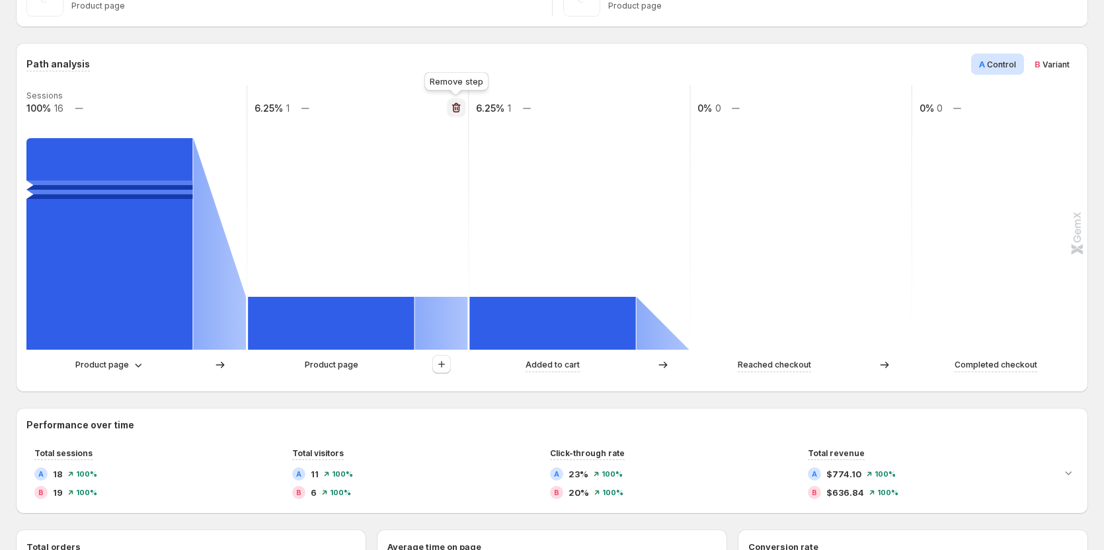
click at [448, 110] on button "button" at bounding box center [456, 108] width 19 height 19
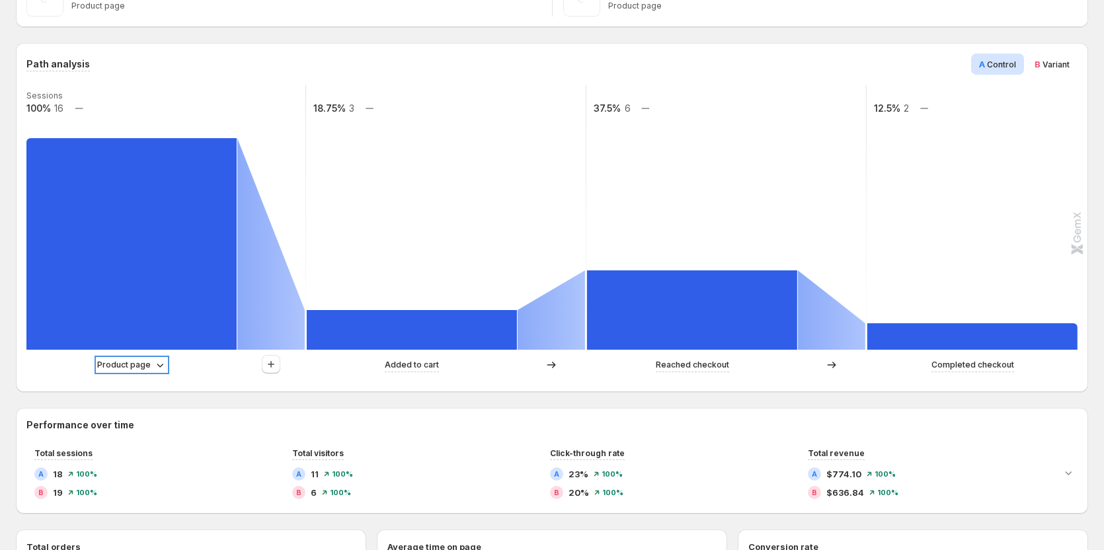
click at [104, 365] on p "Product page" at bounding box center [124, 364] width 54 height 13
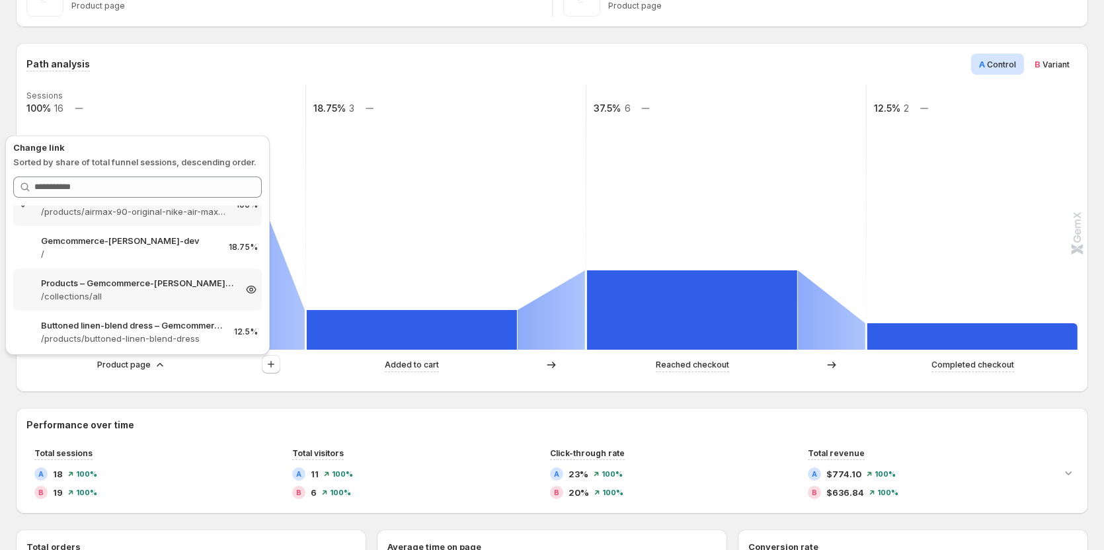
scroll to position [0, 0]
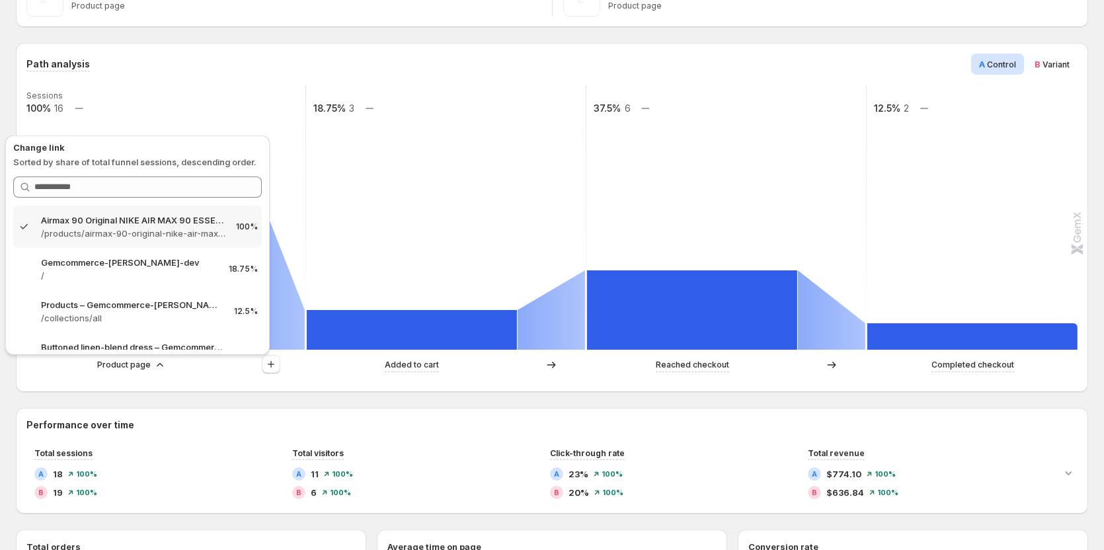
click at [161, 63] on div "Path analysis A Control B Variant" at bounding box center [551, 64] width 1051 height 21
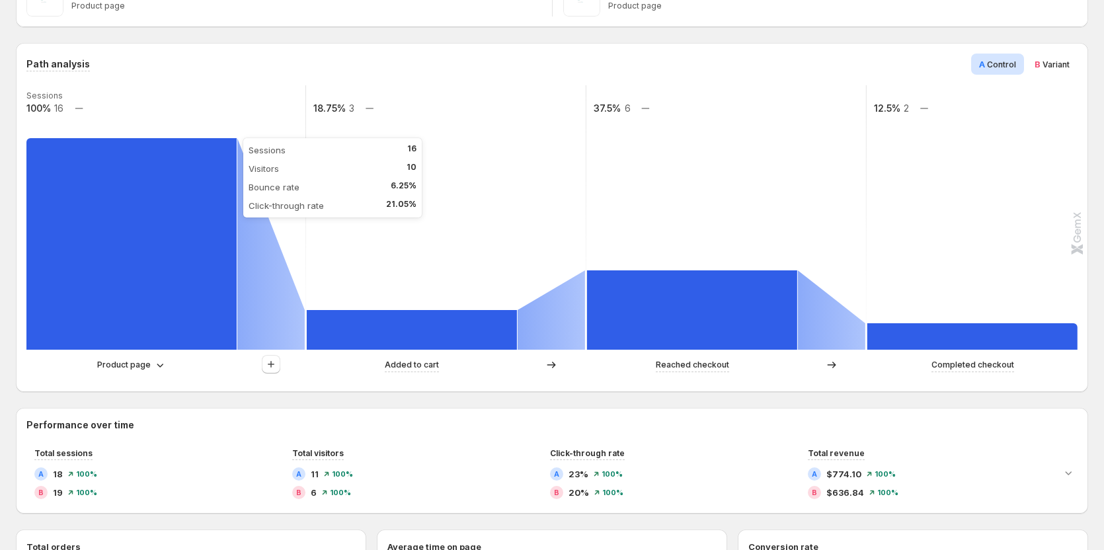
click at [116, 344] on rect at bounding box center [131, 244] width 210 height 212
click at [123, 364] on p "Product page" at bounding box center [124, 364] width 54 height 13
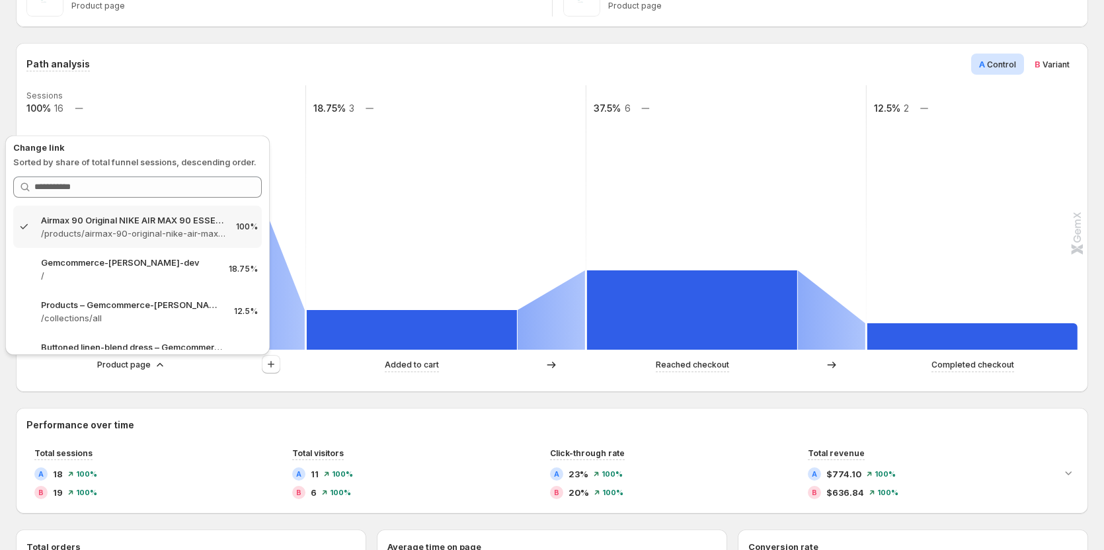
click at [202, 61] on div "Path analysis A Control B Variant" at bounding box center [551, 64] width 1051 height 21
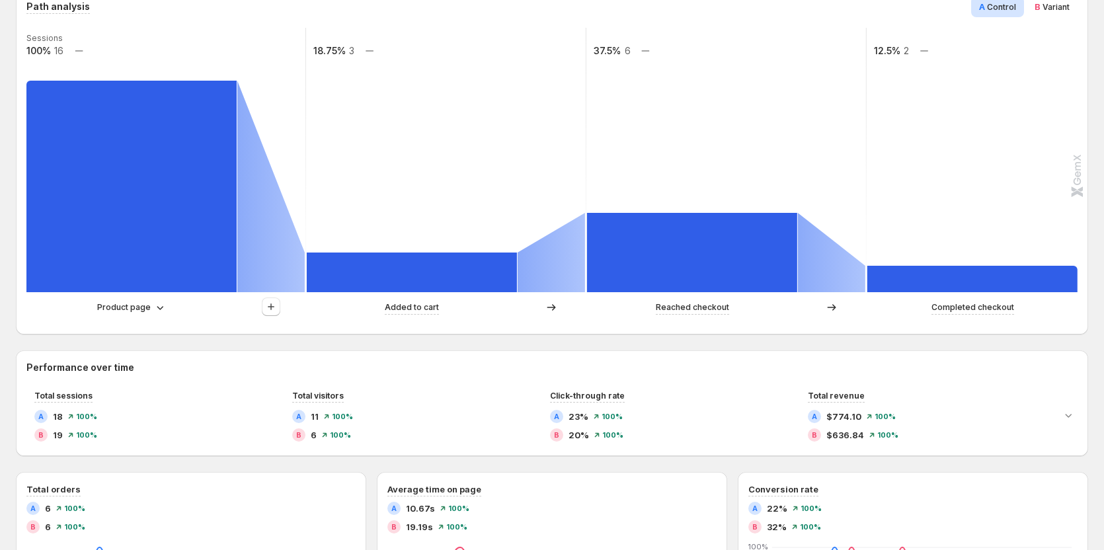
scroll to position [132, 0]
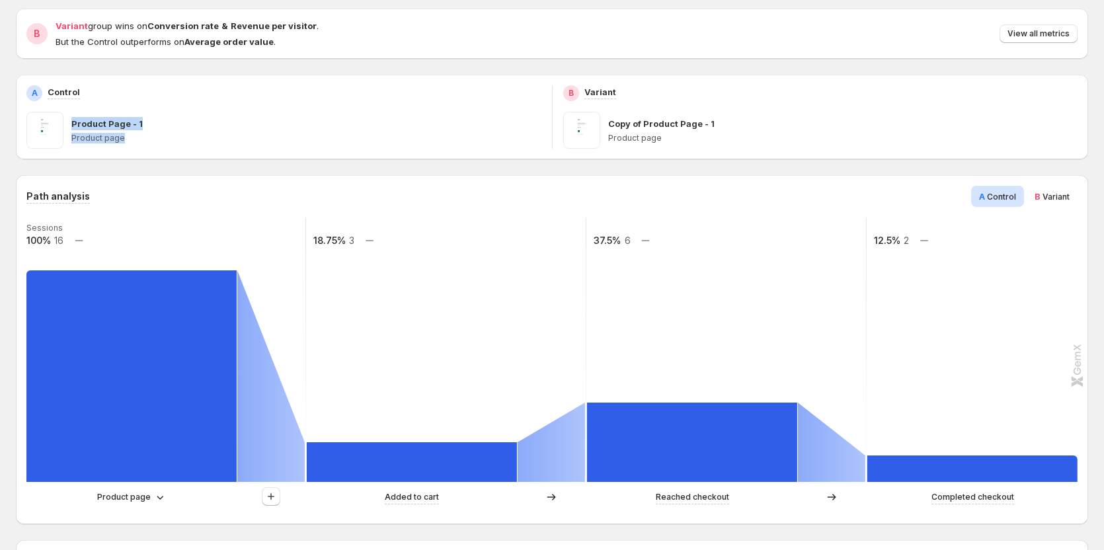
drag, startPoint x: 130, startPoint y: 138, endPoint x: 68, endPoint y: 124, distance: 63.5
click at [68, 124] on div "Product Page - 1 Product page" at bounding box center [283, 130] width 515 height 37
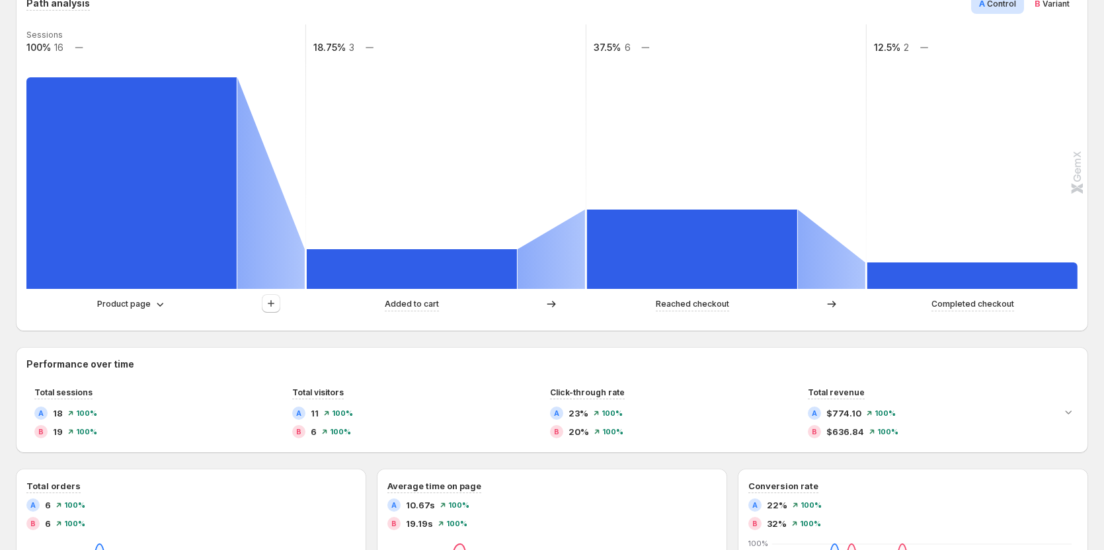
scroll to position [331, 0]
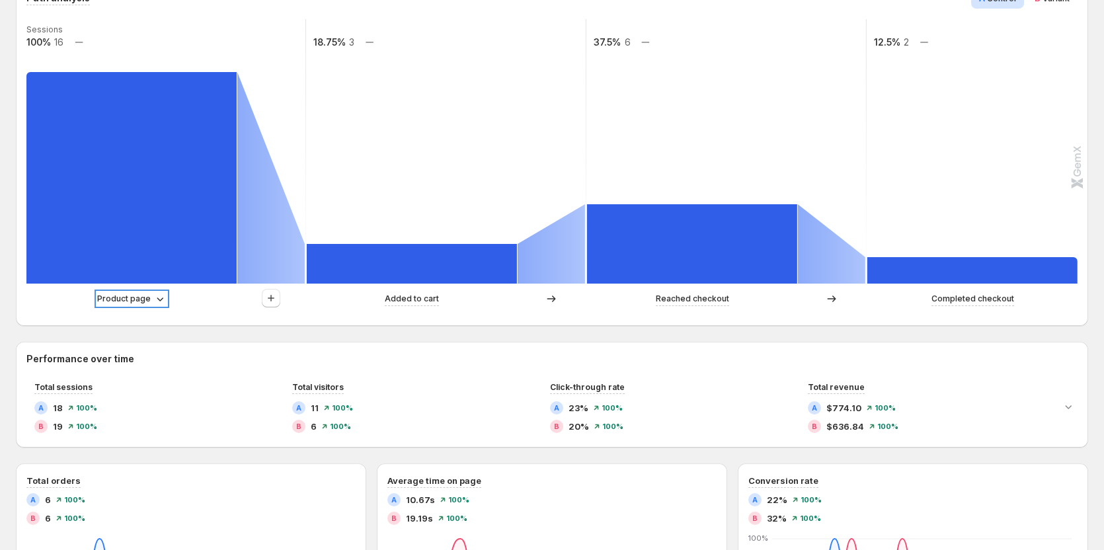
click at [144, 292] on p "Product page" at bounding box center [124, 298] width 54 height 13
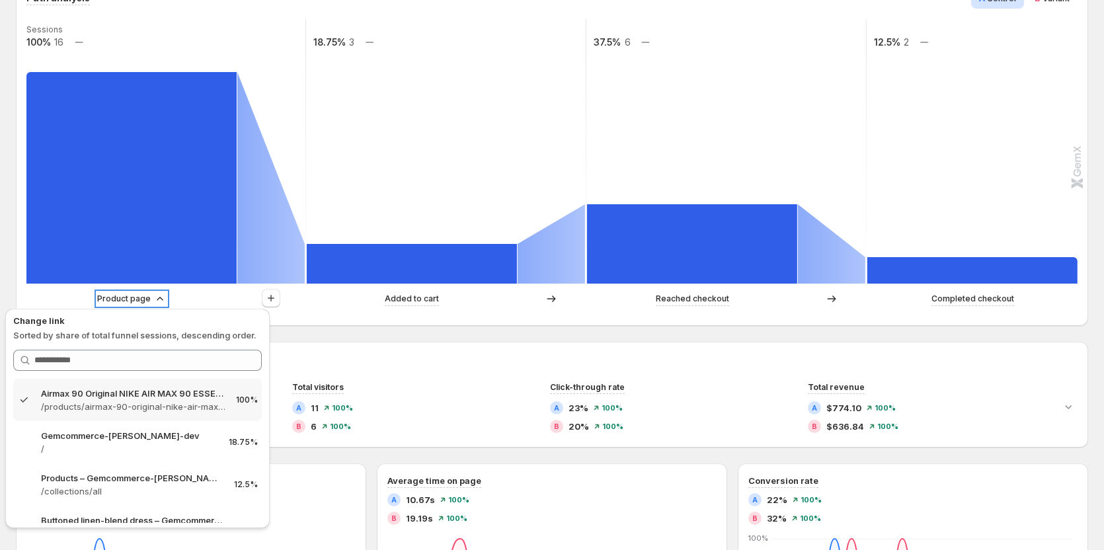
click at [157, 298] on icon at bounding box center [159, 298] width 13 height 13
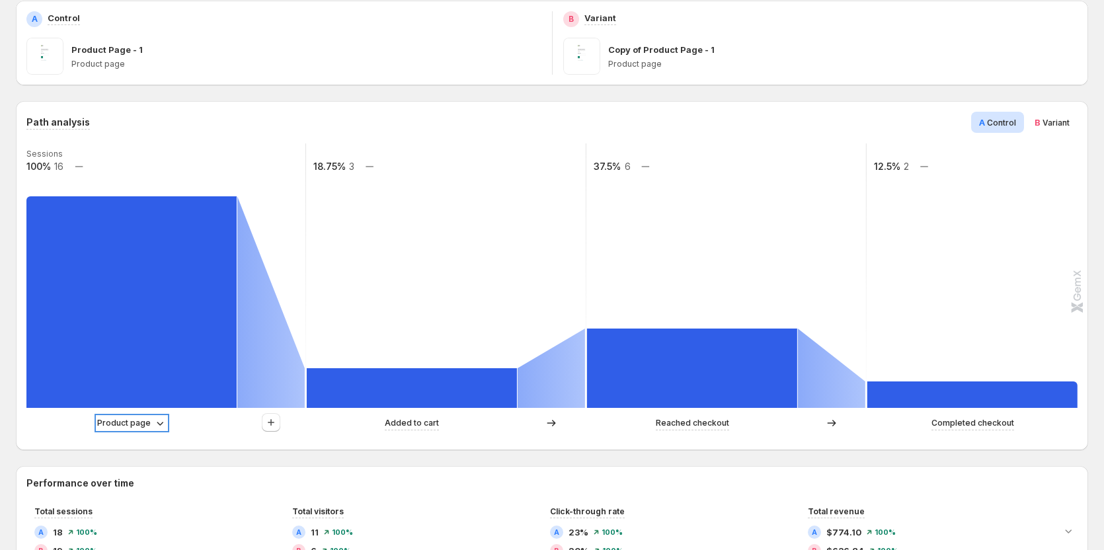
scroll to position [198, 0]
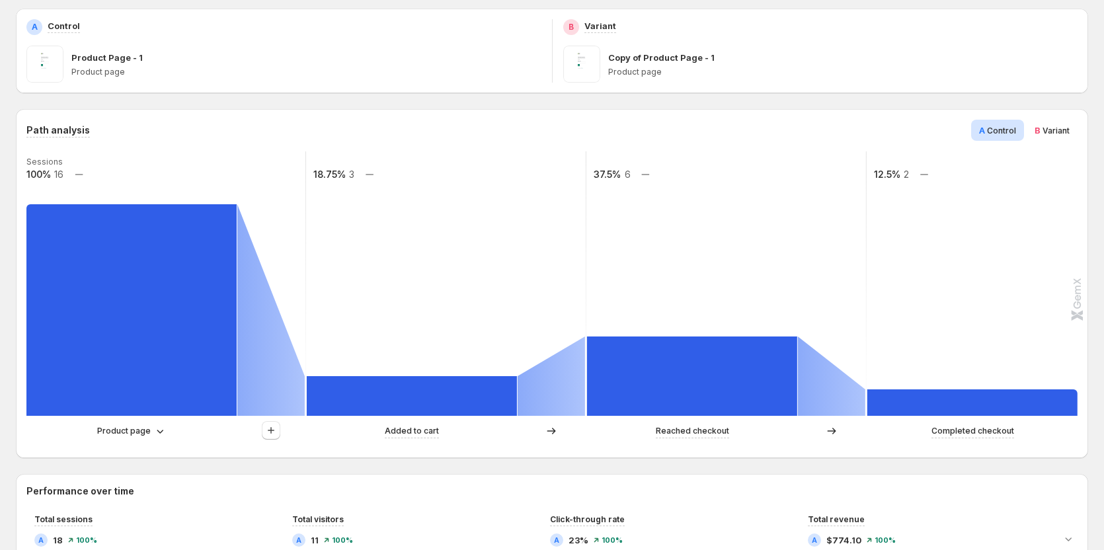
click at [1064, 133] on span "Variant" at bounding box center [1056, 131] width 27 height 10
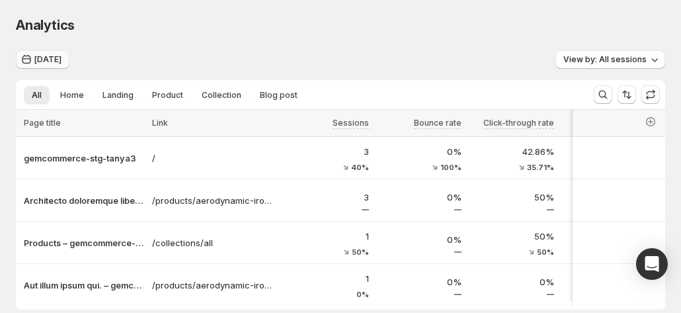
click at [61, 59] on button "Today" at bounding box center [43, 59] width 54 height 19
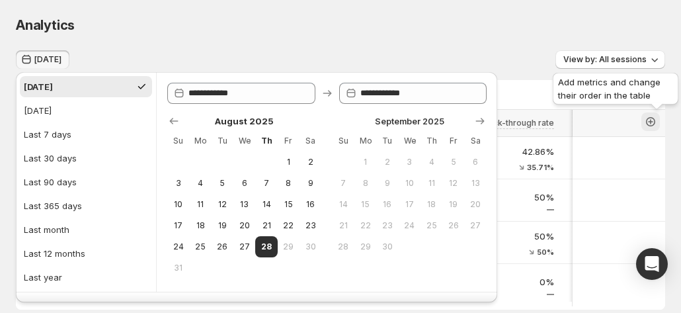
click at [657, 125] on icon "button" at bounding box center [650, 121] width 13 height 13
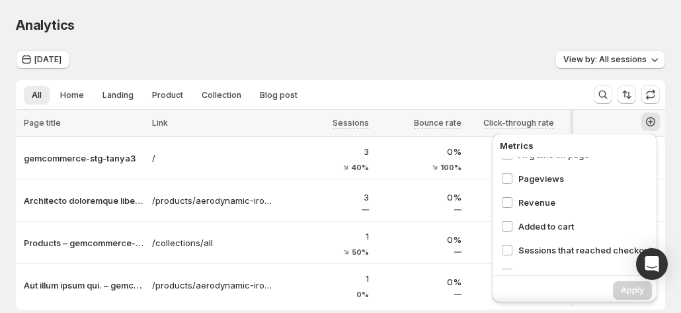
click at [409, 38] on div "Analytics. This page is ready Analytics" at bounding box center [340, 25] width 649 height 50
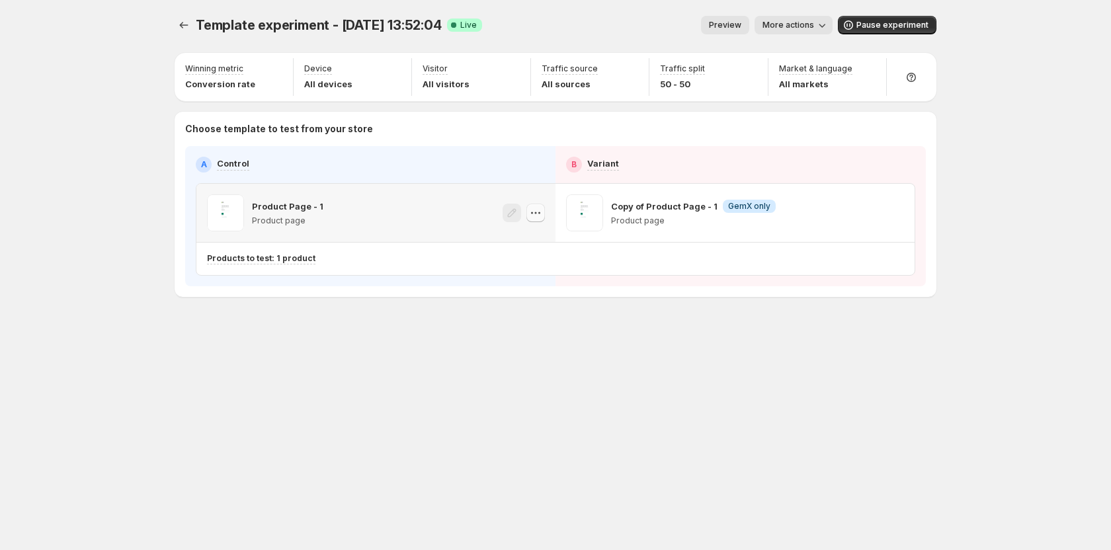
click at [530, 210] on icon "button" at bounding box center [535, 212] width 13 height 13
click at [666, 366] on div "Template experiment - Aug 12, 13:52:04. This page is ready Template experiment …" at bounding box center [555, 184] width 793 height 368
click at [540, 217] on icon "button" at bounding box center [535, 212] width 13 height 13
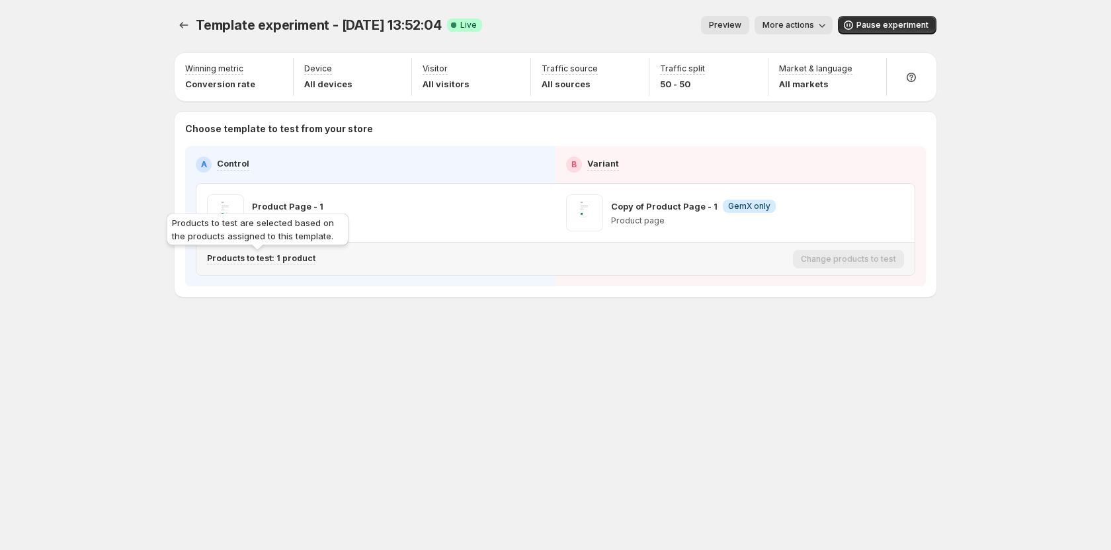
click at [268, 262] on p "Products to test: 1 product" at bounding box center [261, 258] width 108 height 11
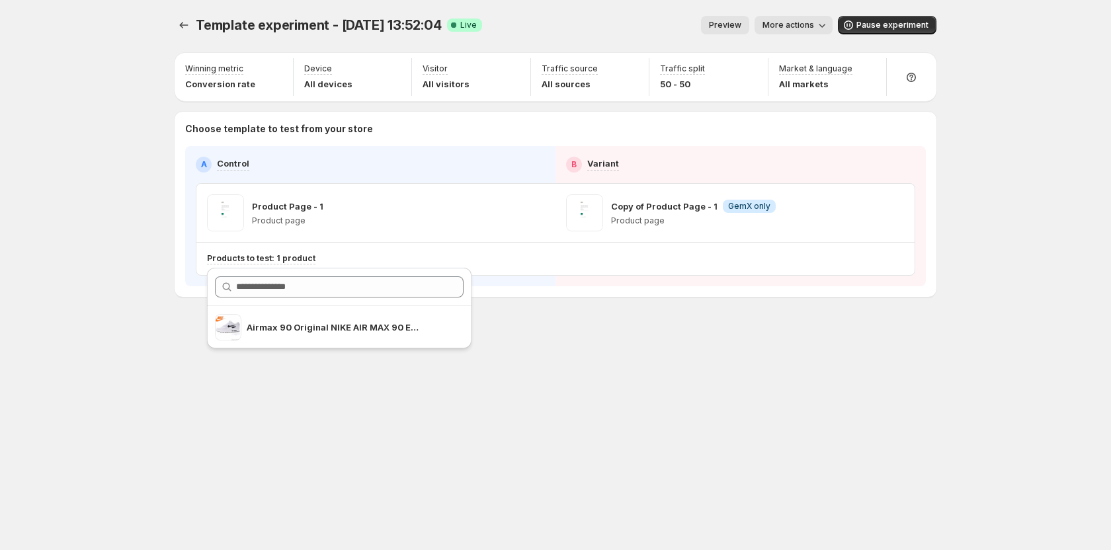
click at [89, 249] on div "Template experiment - Aug 12, 13:52:04. This page is ready Template experiment …" at bounding box center [555, 275] width 1111 height 550
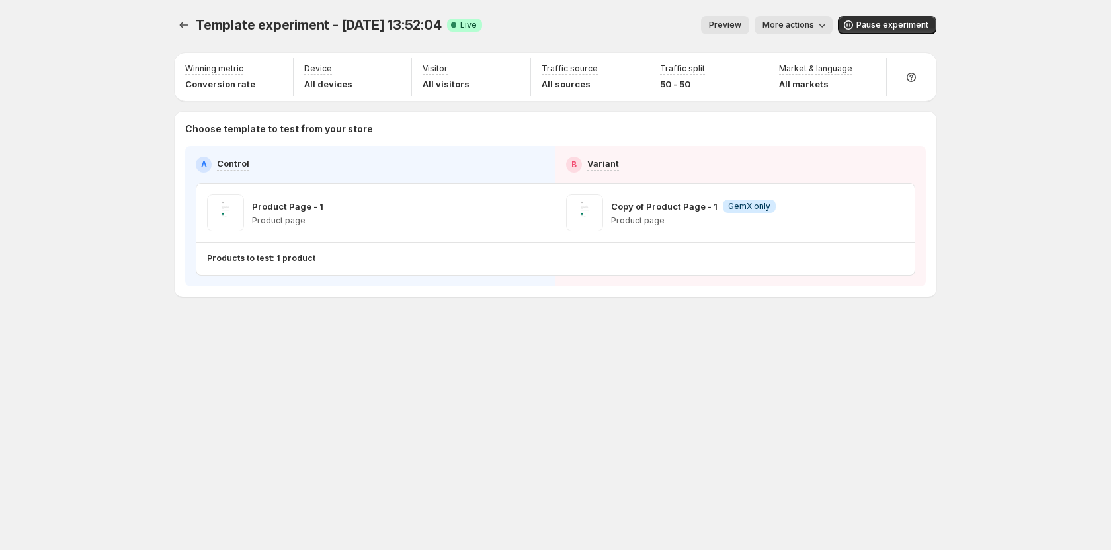
click at [300, 389] on div "Template experiment - Aug 12, 13:52:04. This page is ready Template experiment …" at bounding box center [555, 275] width 793 height 550
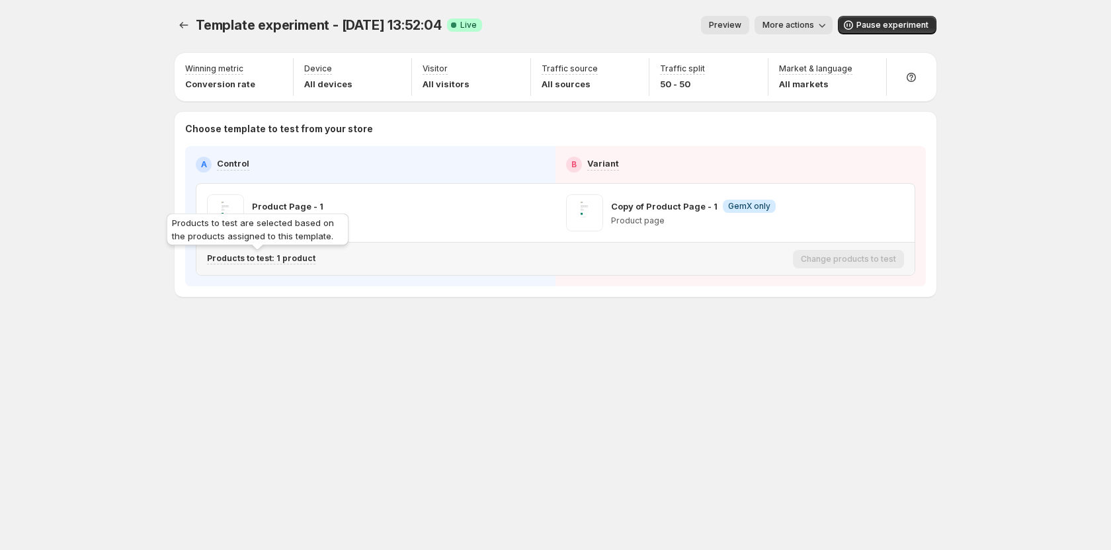
click at [297, 261] on p "Products to test: 1 product" at bounding box center [261, 258] width 108 height 11
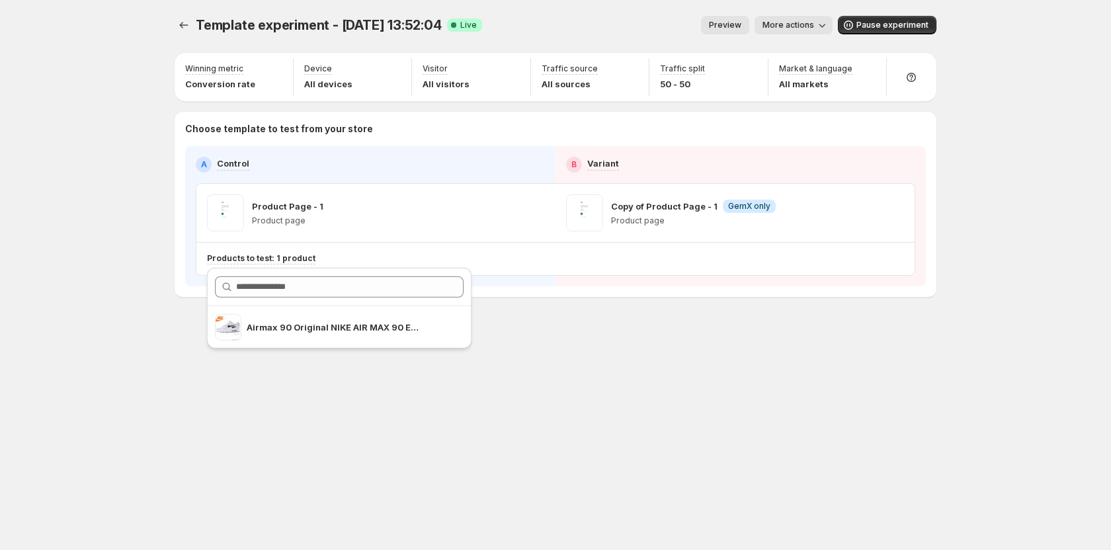
click at [343, 417] on div "Template experiment - Aug 12, 13:52:04. This page is ready Template experiment …" at bounding box center [555, 275] width 793 height 550
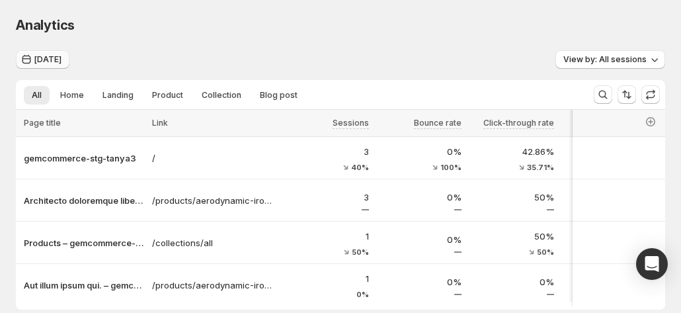
click at [44, 58] on span "[DATE]" at bounding box center [47, 59] width 27 height 11
click at [61, 58] on button "[DATE]" at bounding box center [43, 59] width 54 height 19
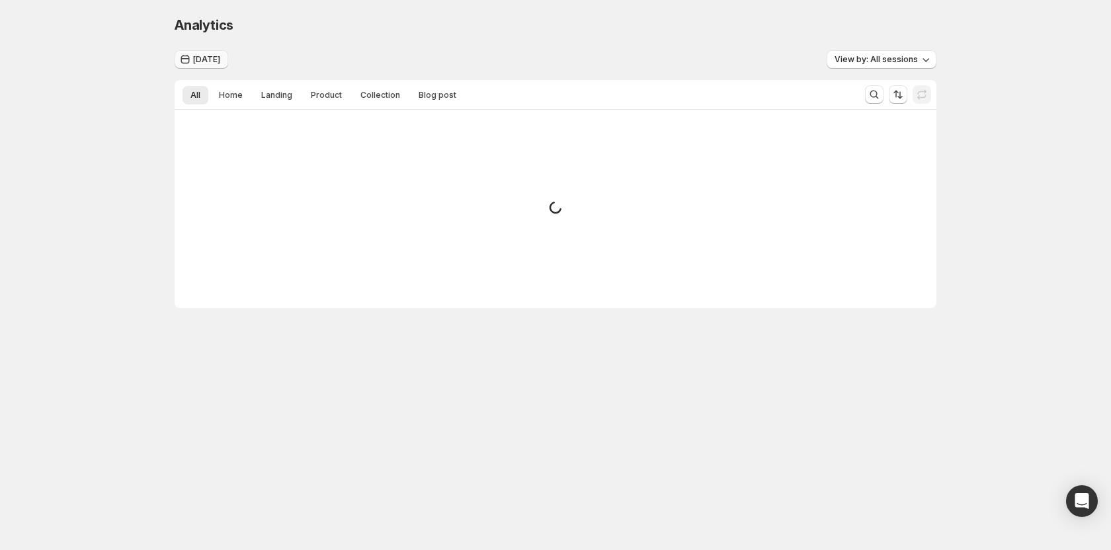
click at [207, 60] on span "[DATE]" at bounding box center [206, 59] width 27 height 11
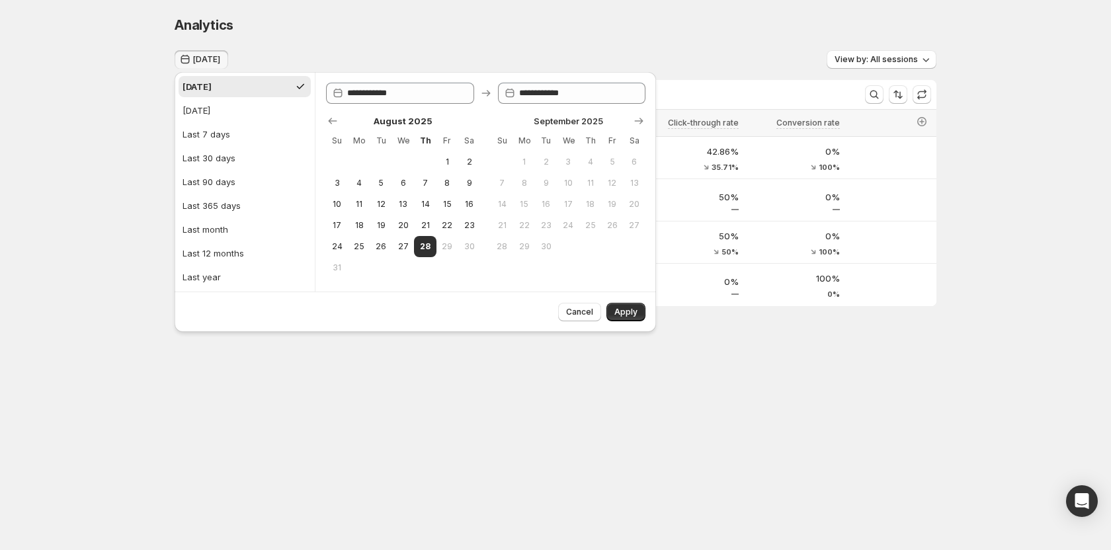
click at [113, 186] on div "**********" at bounding box center [555, 189] width 1111 height 378
